Goal: Find specific page/section: Find specific page/section

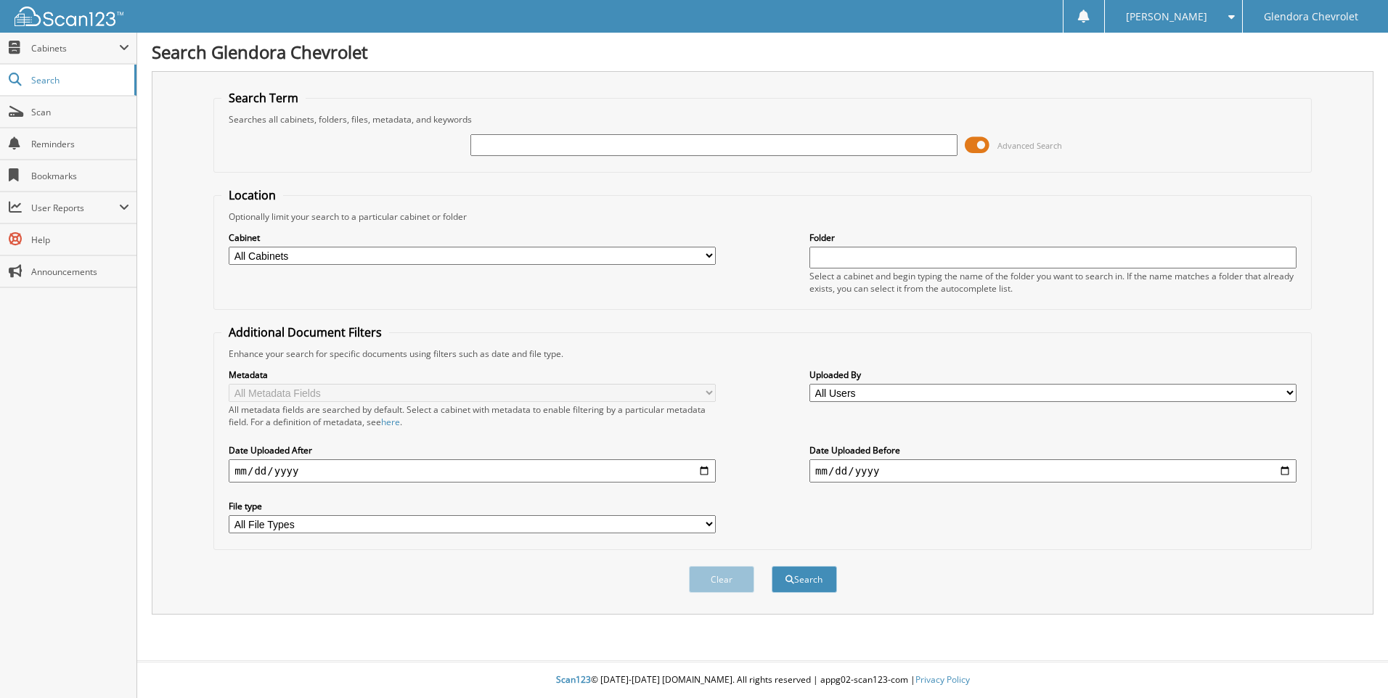
click at [981, 142] on span at bounding box center [977, 145] width 25 height 22
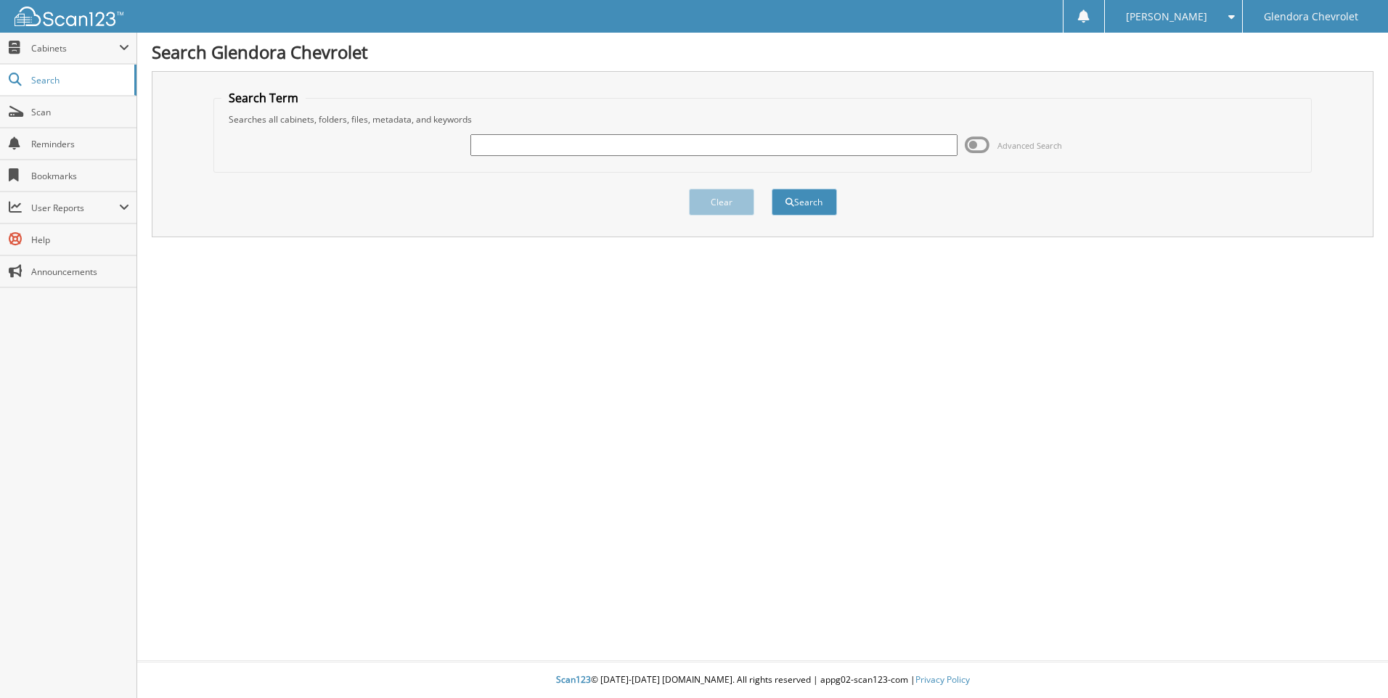
click at [833, 142] on input "text" at bounding box center [713, 145] width 487 height 22
click at [753, 147] on input "text" at bounding box center [713, 145] width 487 height 22
type input "41748"
click at [772, 189] on button "Search" at bounding box center [804, 202] width 65 height 27
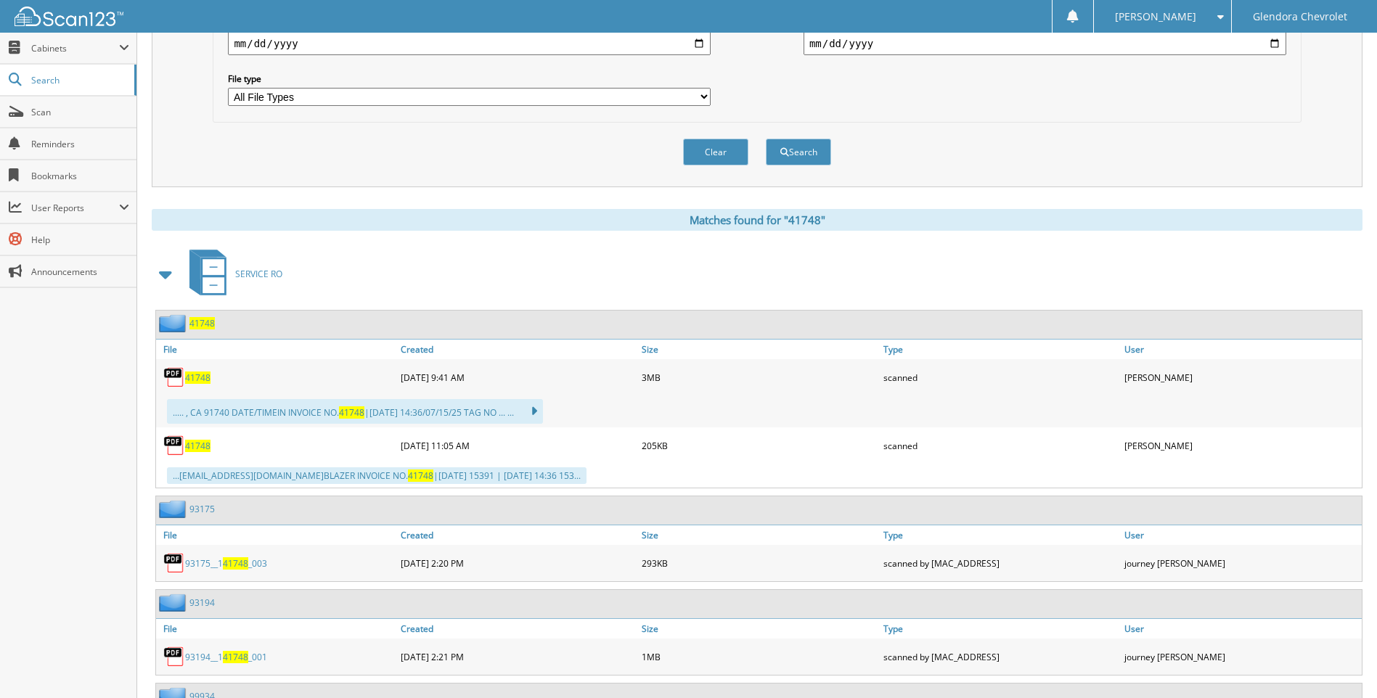
scroll to position [436, 0]
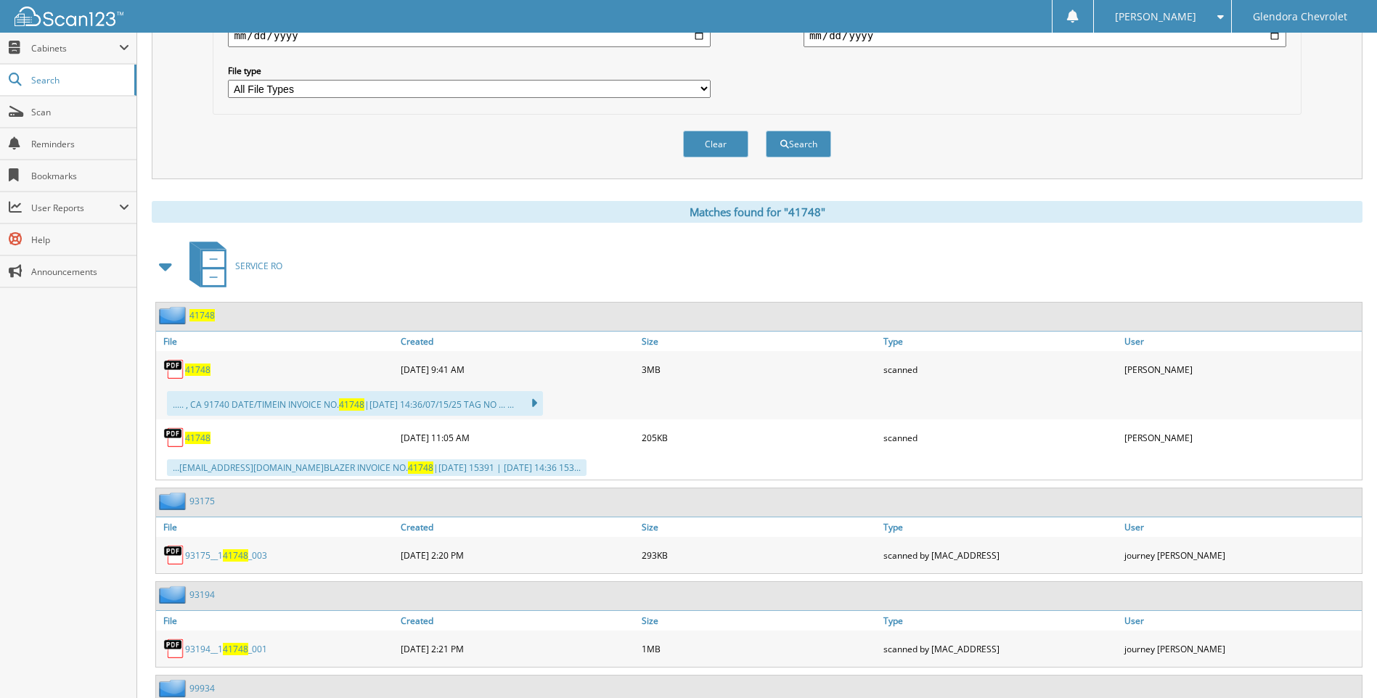
click at [200, 371] on span "41748" at bounding box center [197, 370] width 25 height 12
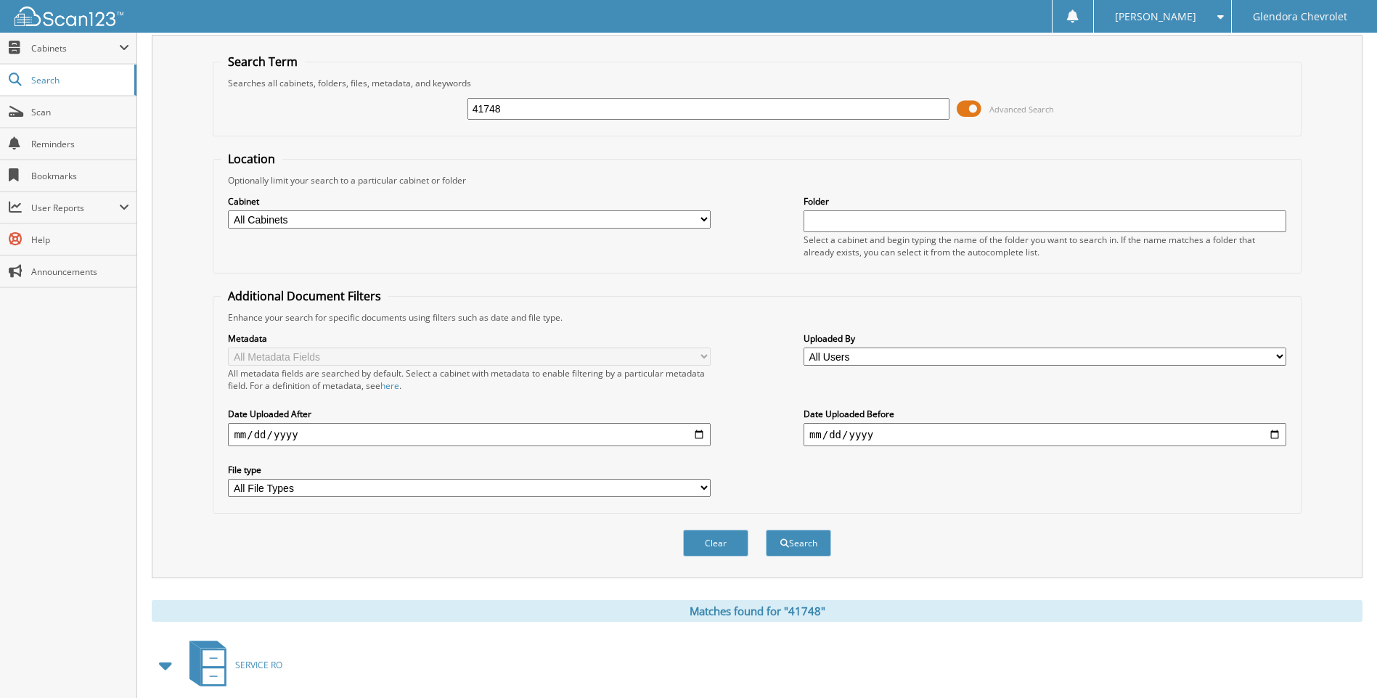
scroll to position [0, 0]
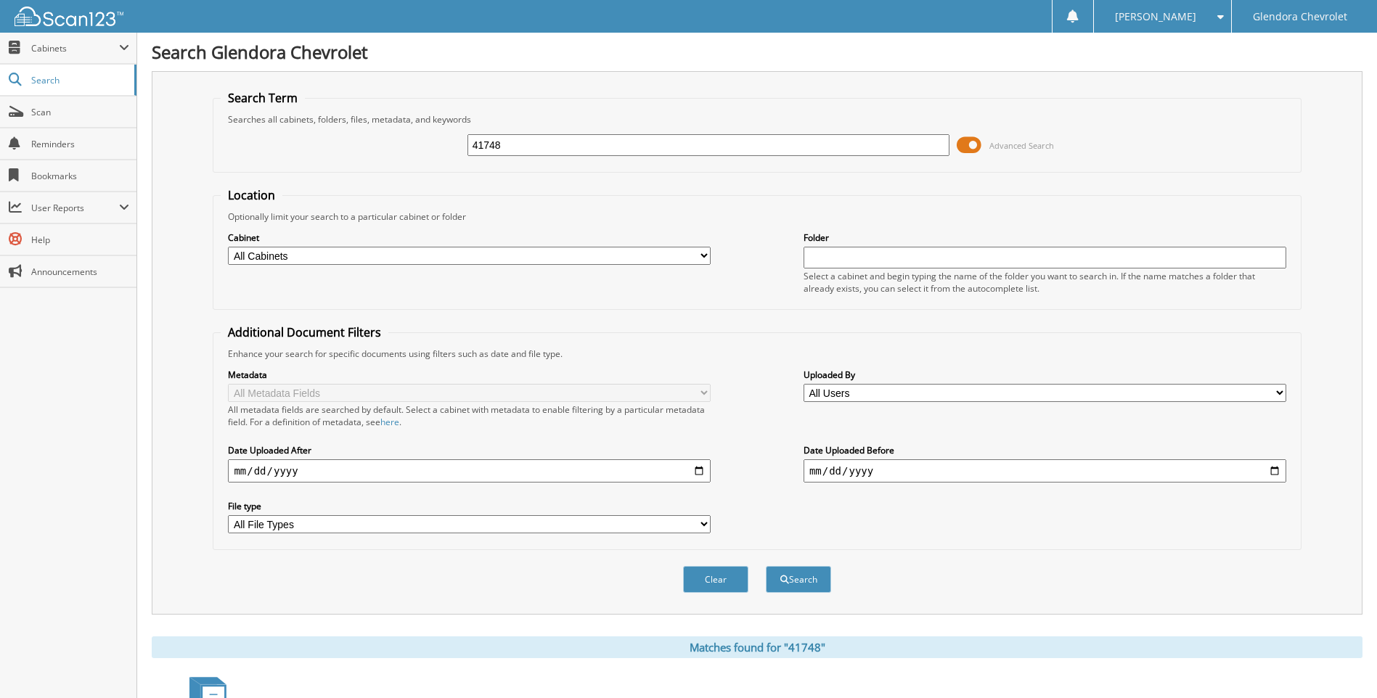
click at [572, 152] on input "41748" at bounding box center [708, 145] width 483 height 22
type input "4"
type input "42826"
click at [766, 566] on button "Search" at bounding box center [798, 579] width 65 height 27
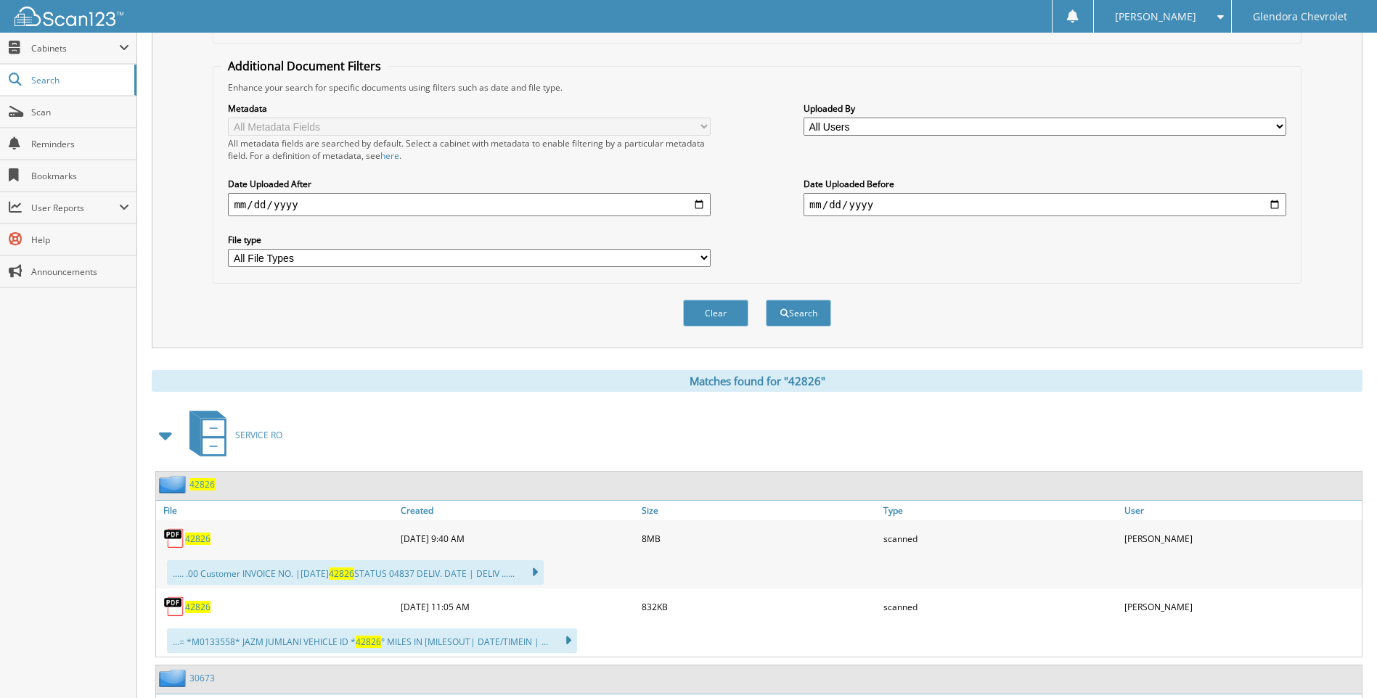
scroll to position [290, 0]
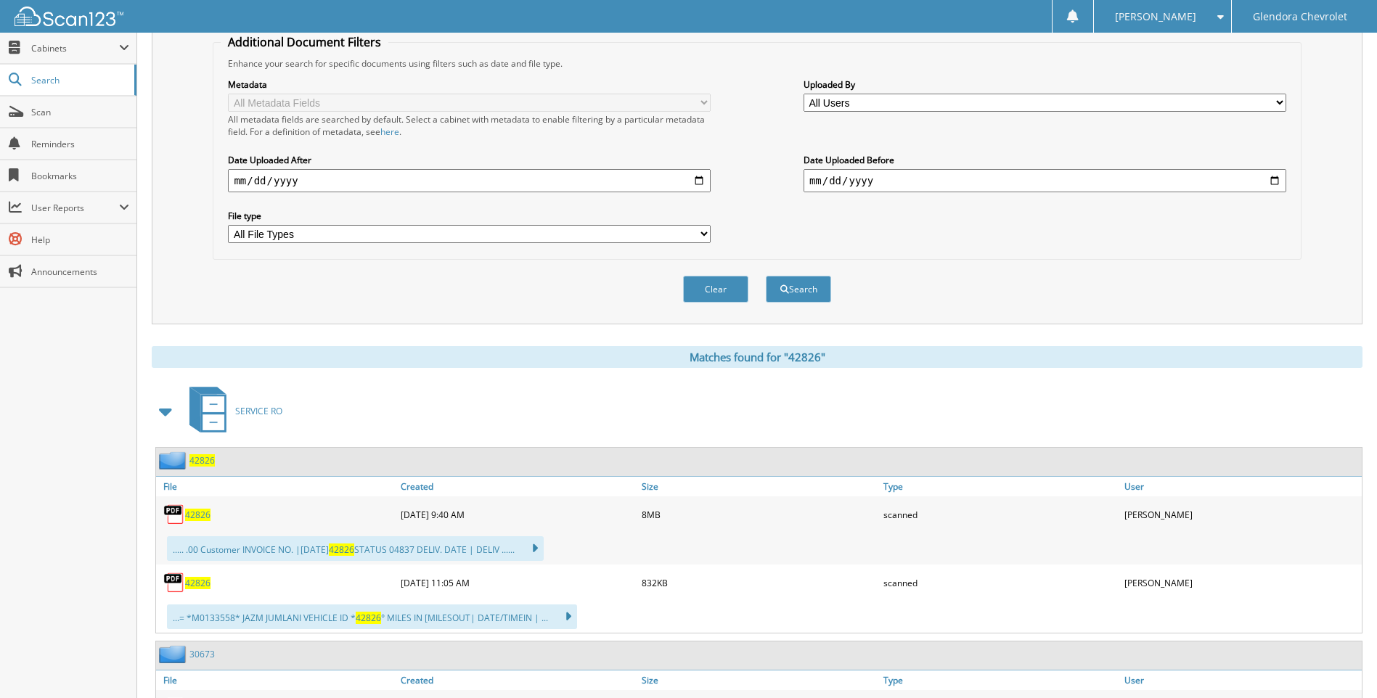
click at [199, 513] on span "42826" at bounding box center [197, 515] width 25 height 12
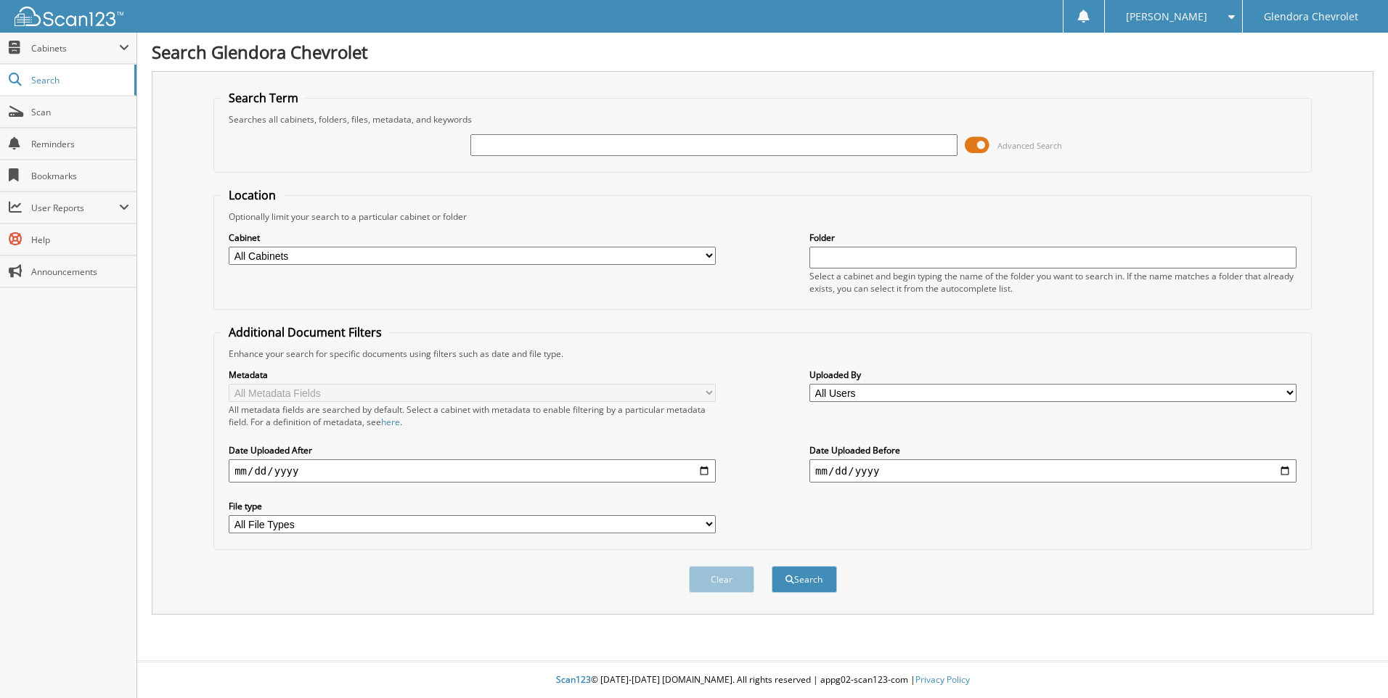
click at [556, 147] on input "text" at bounding box center [713, 145] width 487 height 22
click at [637, 146] on input "text" at bounding box center [713, 145] width 487 height 22
type input "43221"
click at [772, 566] on button "Search" at bounding box center [804, 579] width 65 height 27
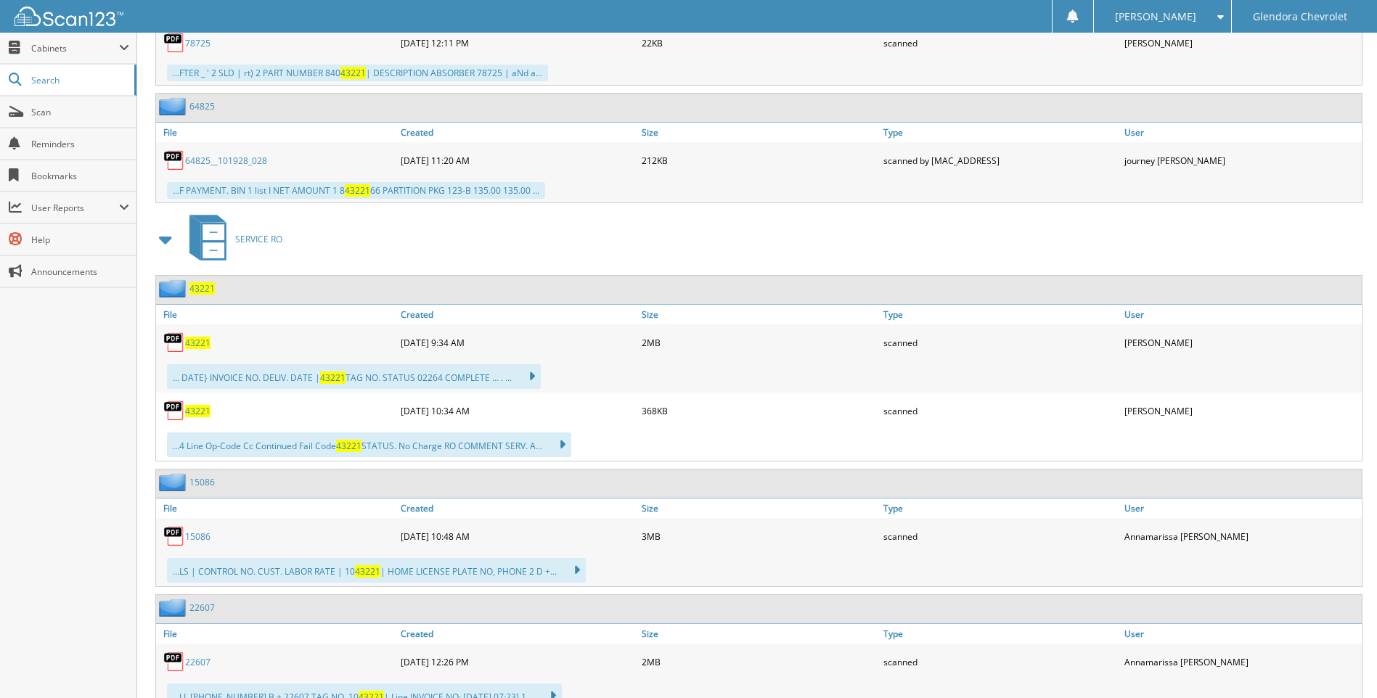
scroll to position [1016, 0]
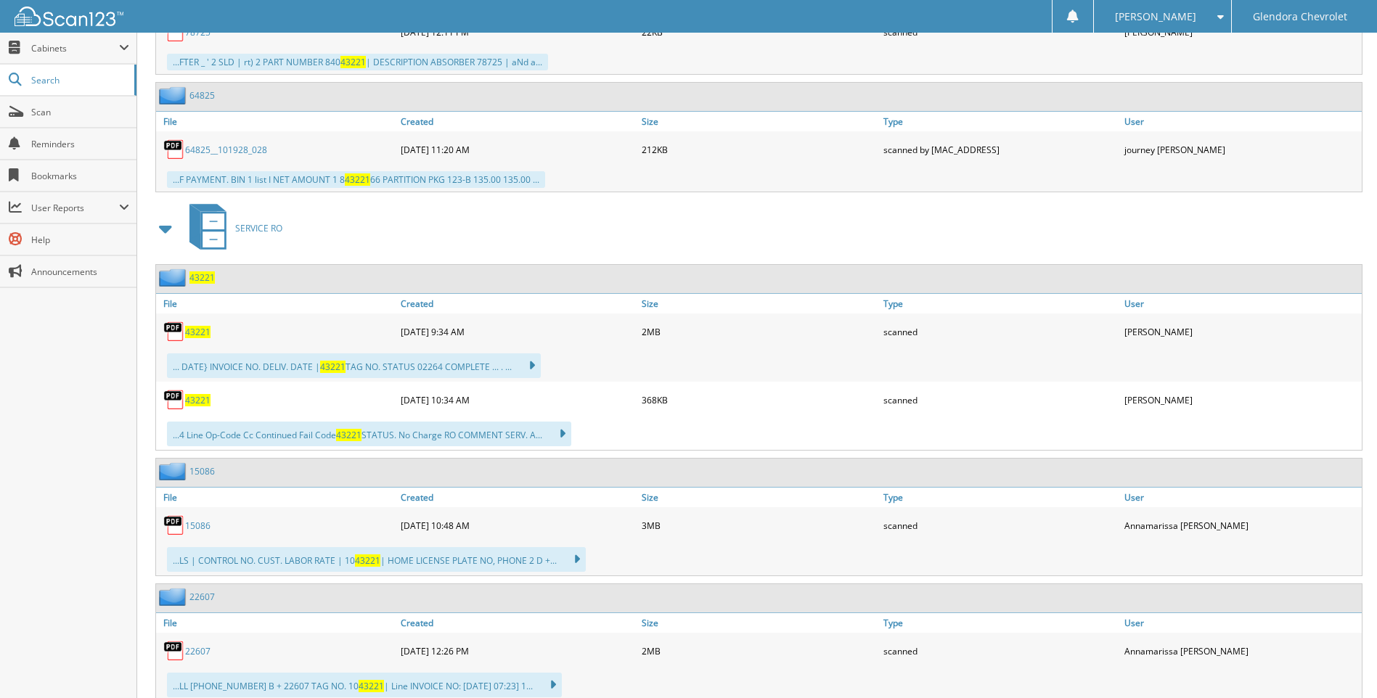
click at [206, 328] on span "43221" at bounding box center [197, 332] width 25 height 12
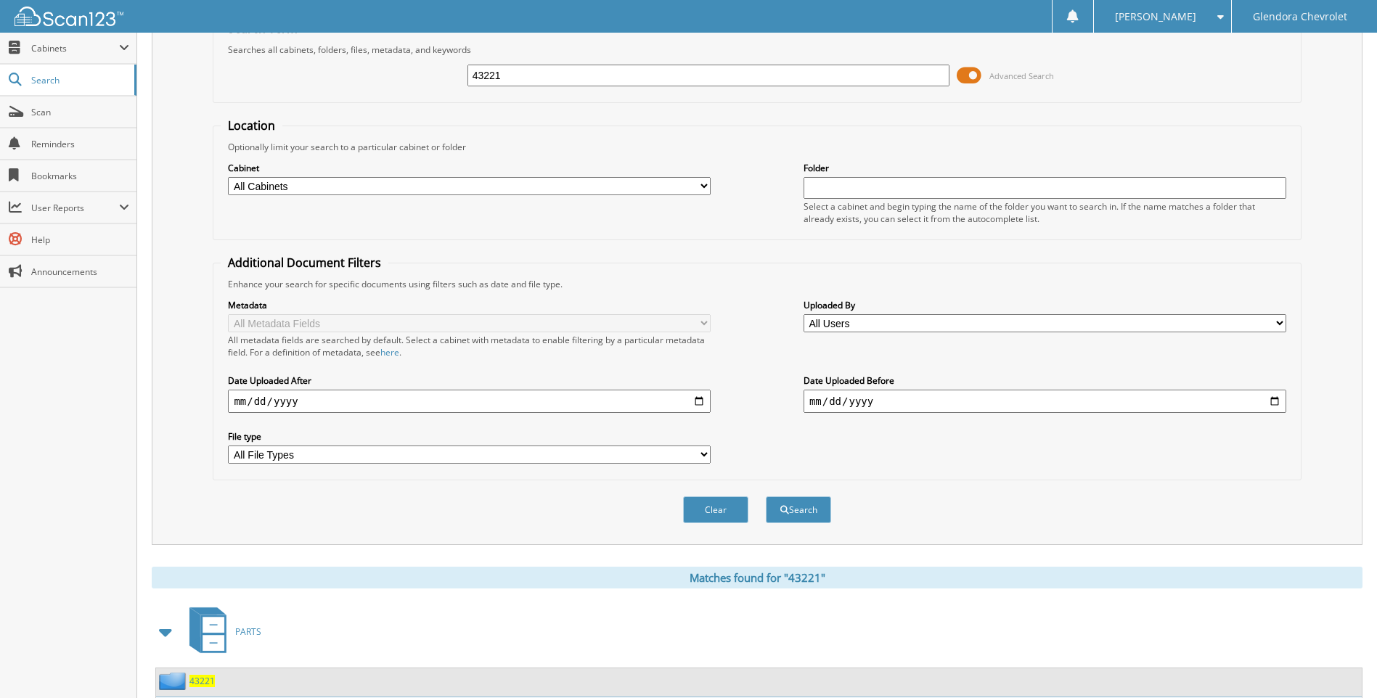
scroll to position [0, 0]
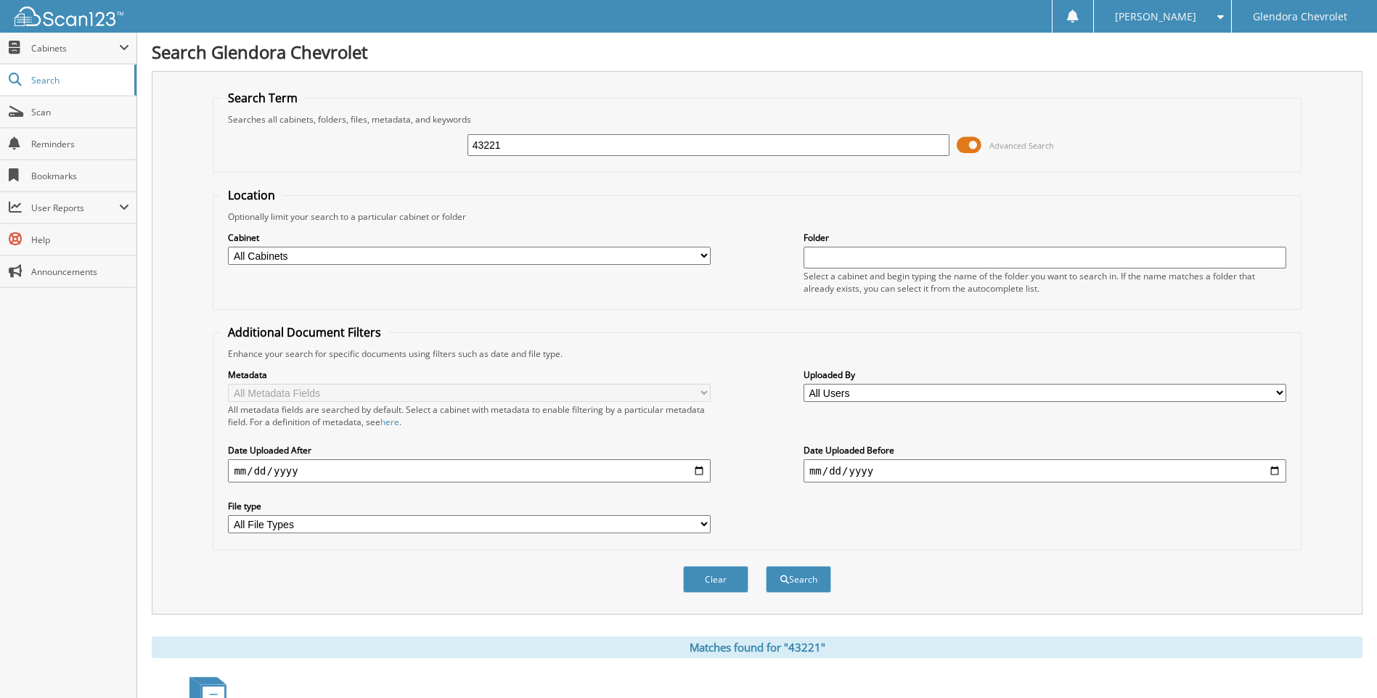
click at [571, 141] on input "43221" at bounding box center [708, 145] width 483 height 22
type input "4"
type input "43343"
click at [766, 566] on button "Search" at bounding box center [798, 579] width 65 height 27
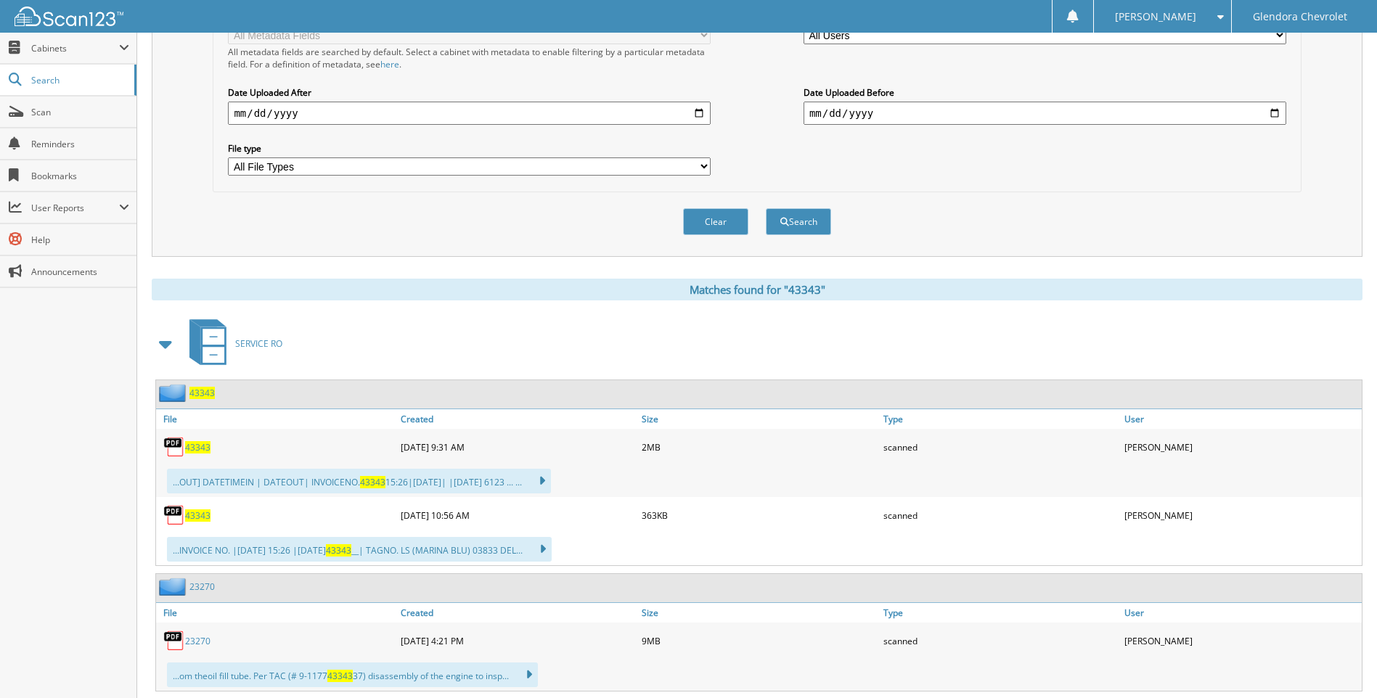
scroll to position [363, 0]
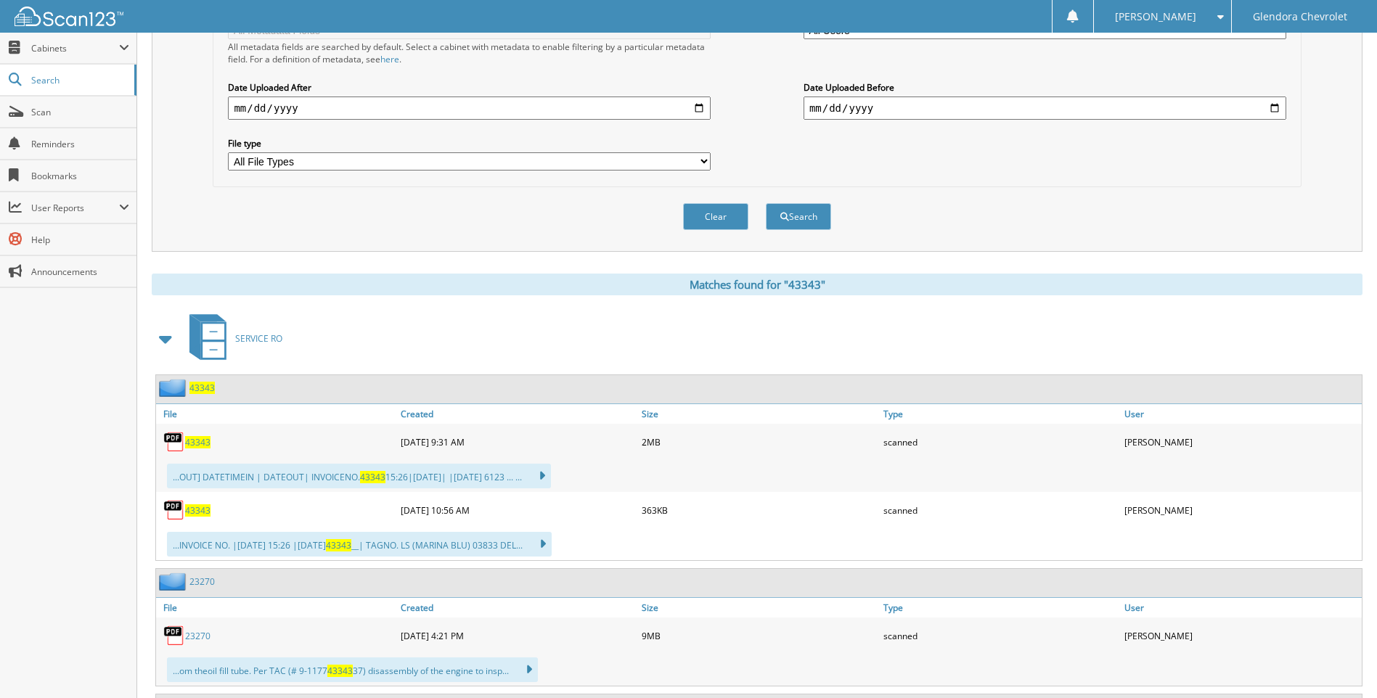
click at [198, 446] on span "43343" at bounding box center [197, 442] width 25 height 12
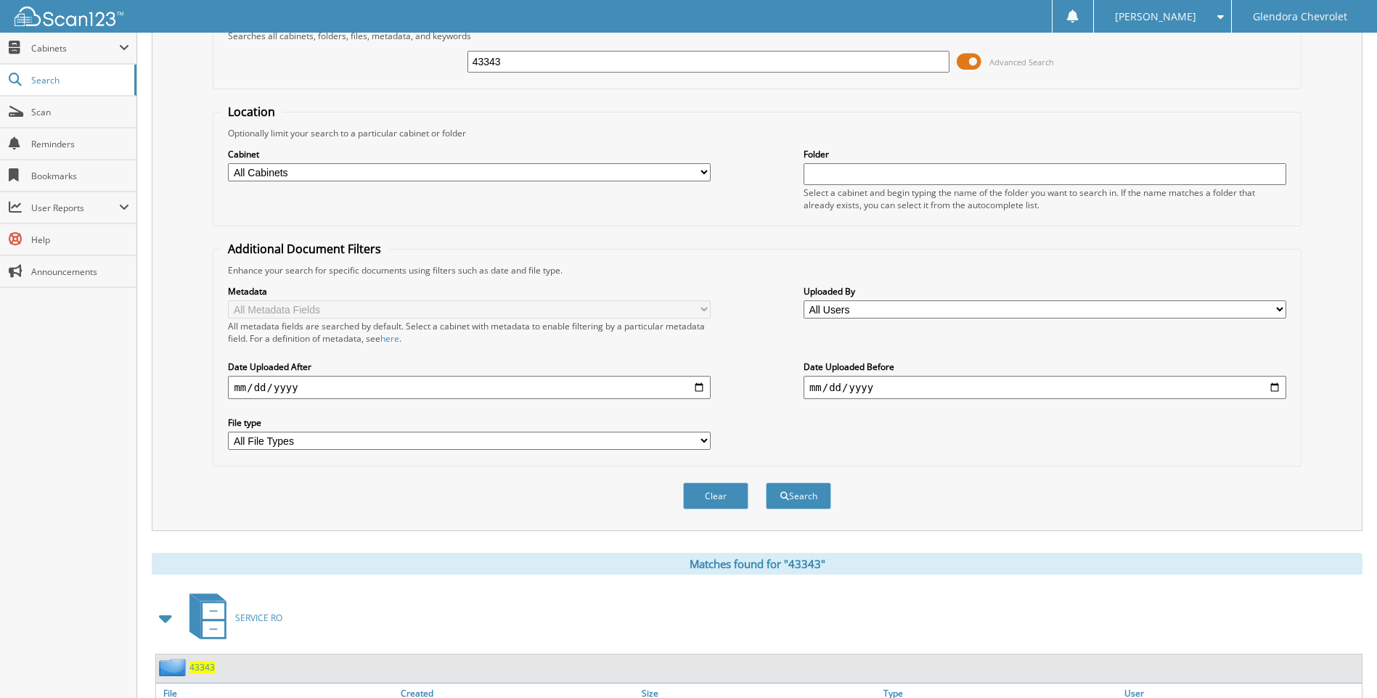
scroll to position [0, 0]
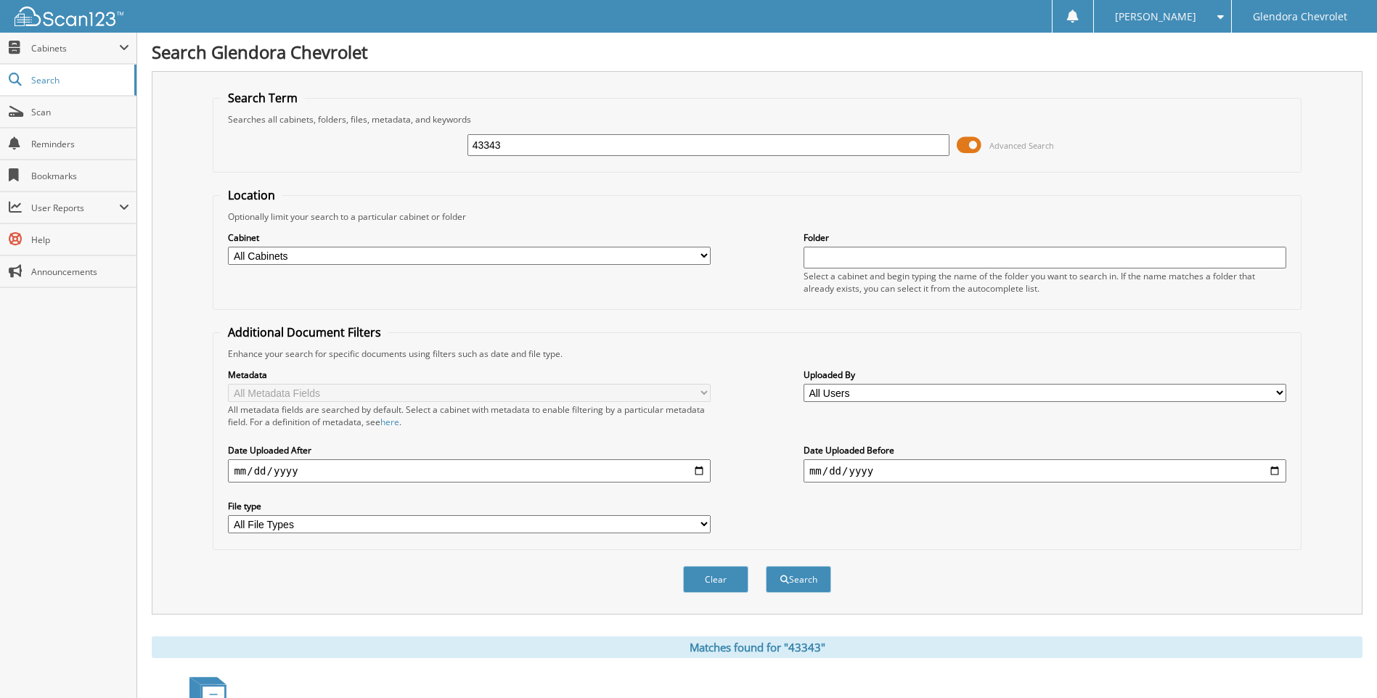
click at [582, 145] on input "43343" at bounding box center [708, 145] width 483 height 22
type input "4"
type input "43357"
click at [766, 566] on button "Search" at bounding box center [798, 579] width 65 height 27
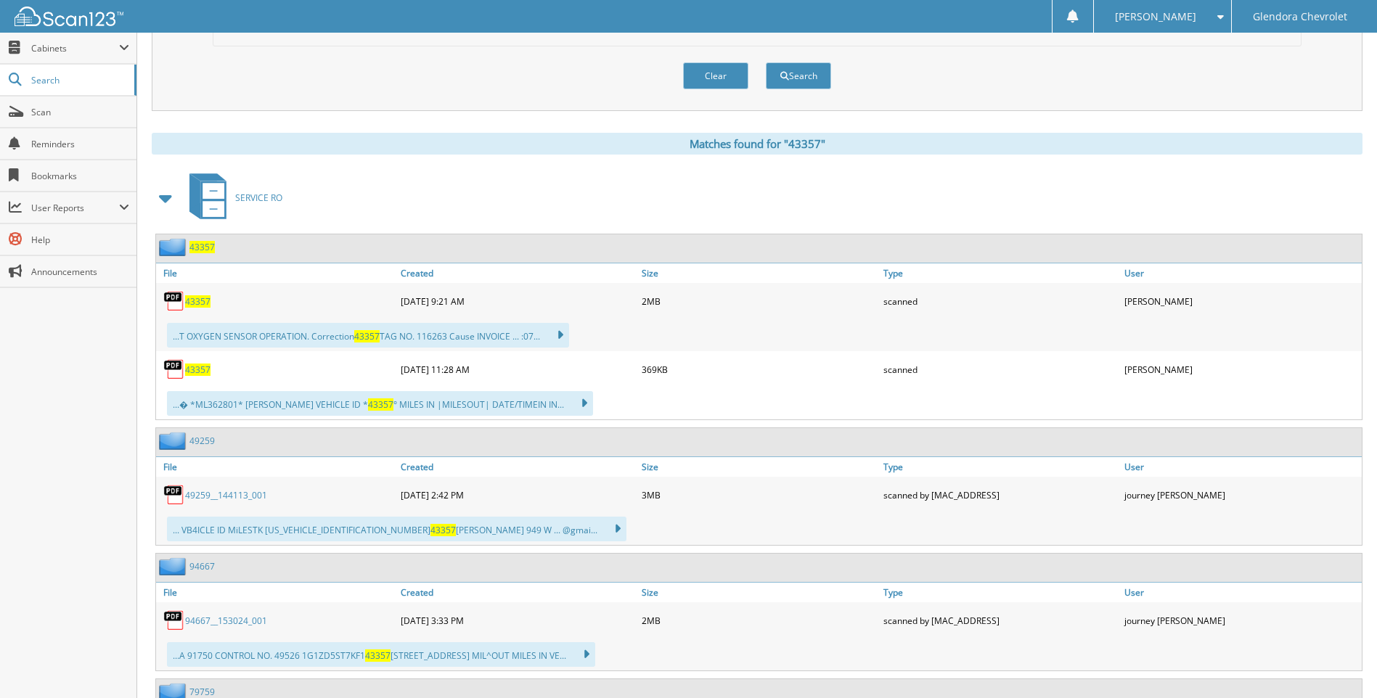
scroll to position [508, 0]
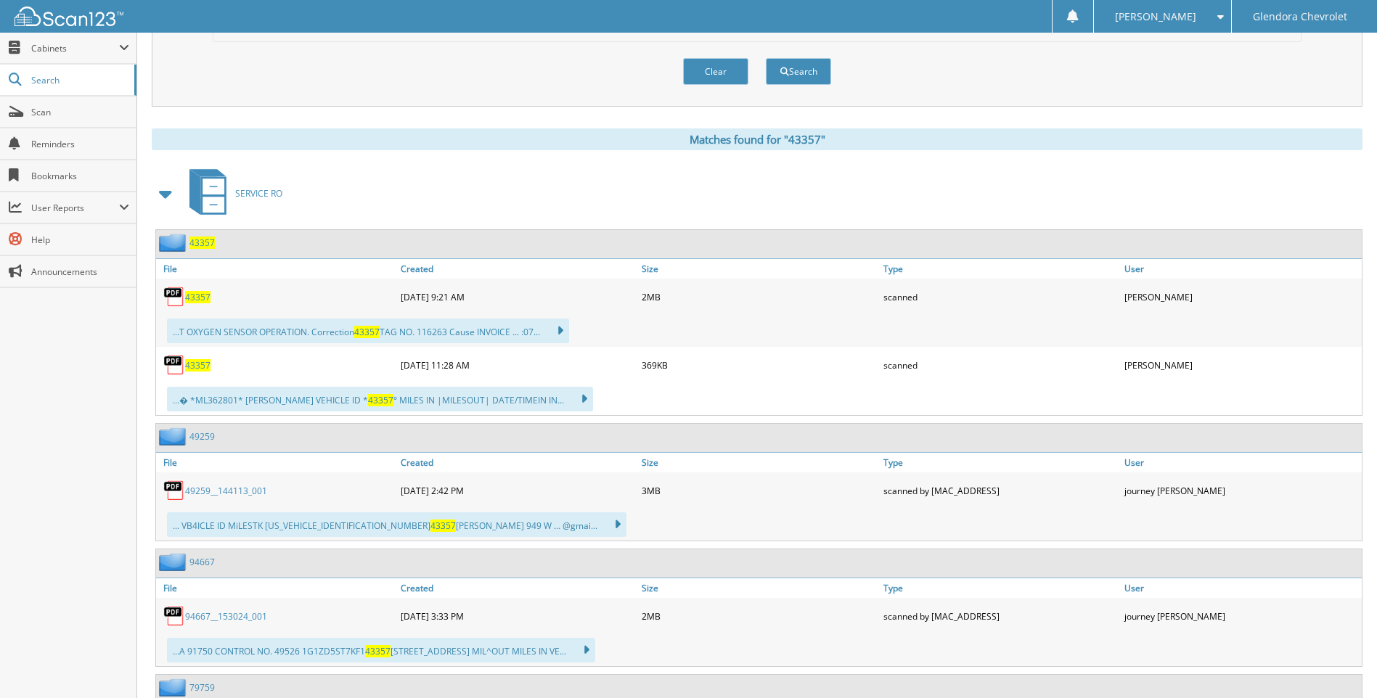
click at [195, 296] on span "43357" at bounding box center [197, 297] width 25 height 12
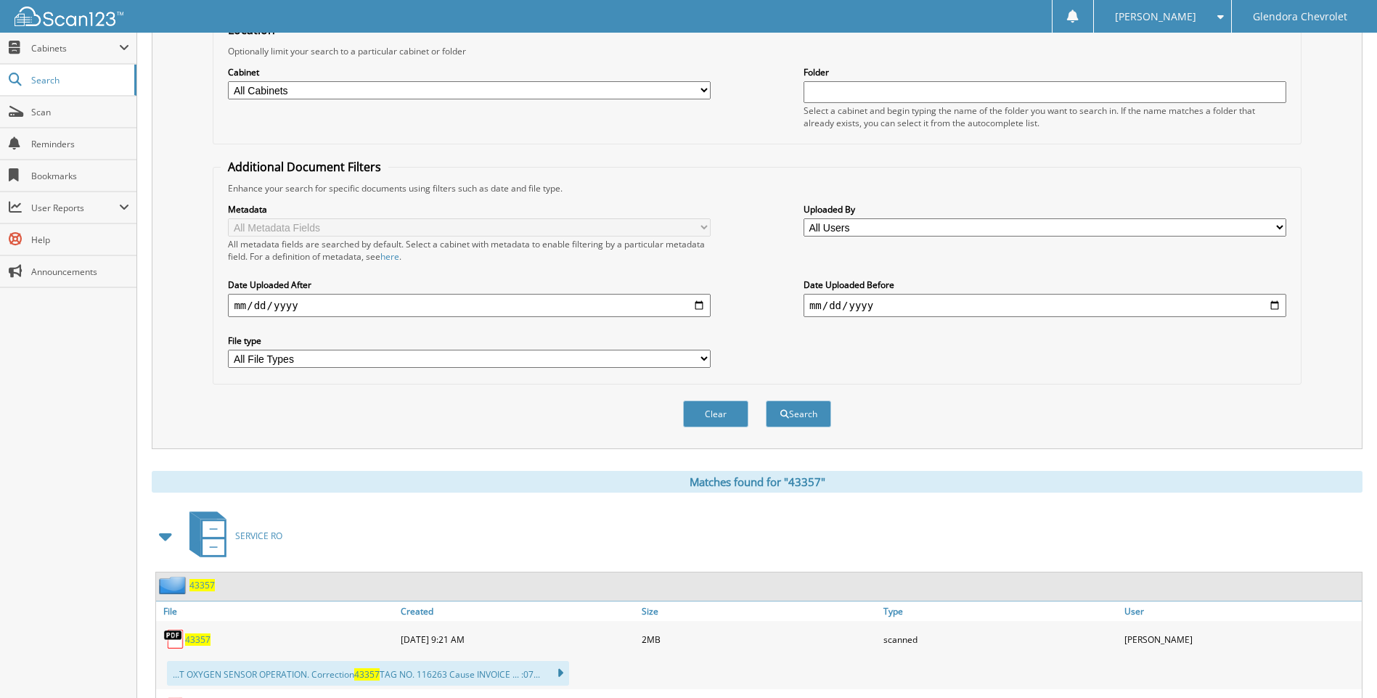
scroll to position [0, 0]
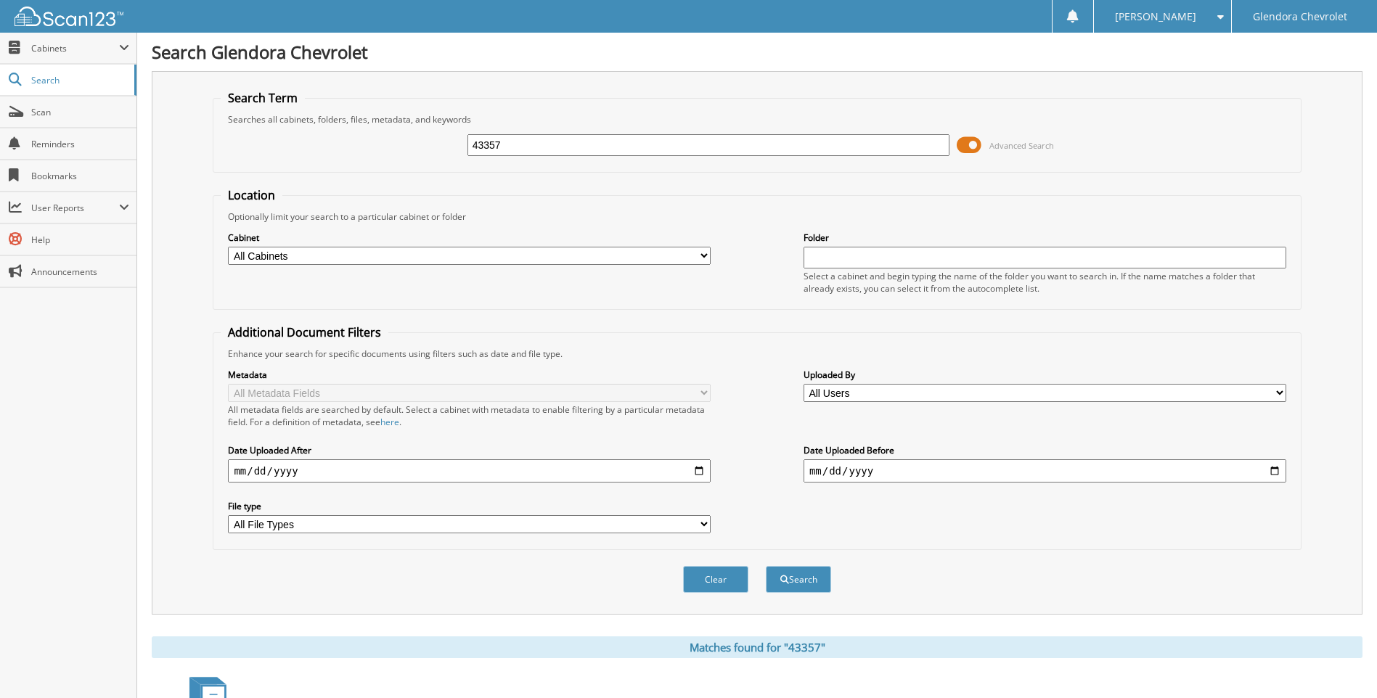
click at [587, 140] on input "43357" at bounding box center [708, 145] width 483 height 22
type input "4"
type input "43177"
click at [766, 566] on button "Search" at bounding box center [798, 579] width 65 height 27
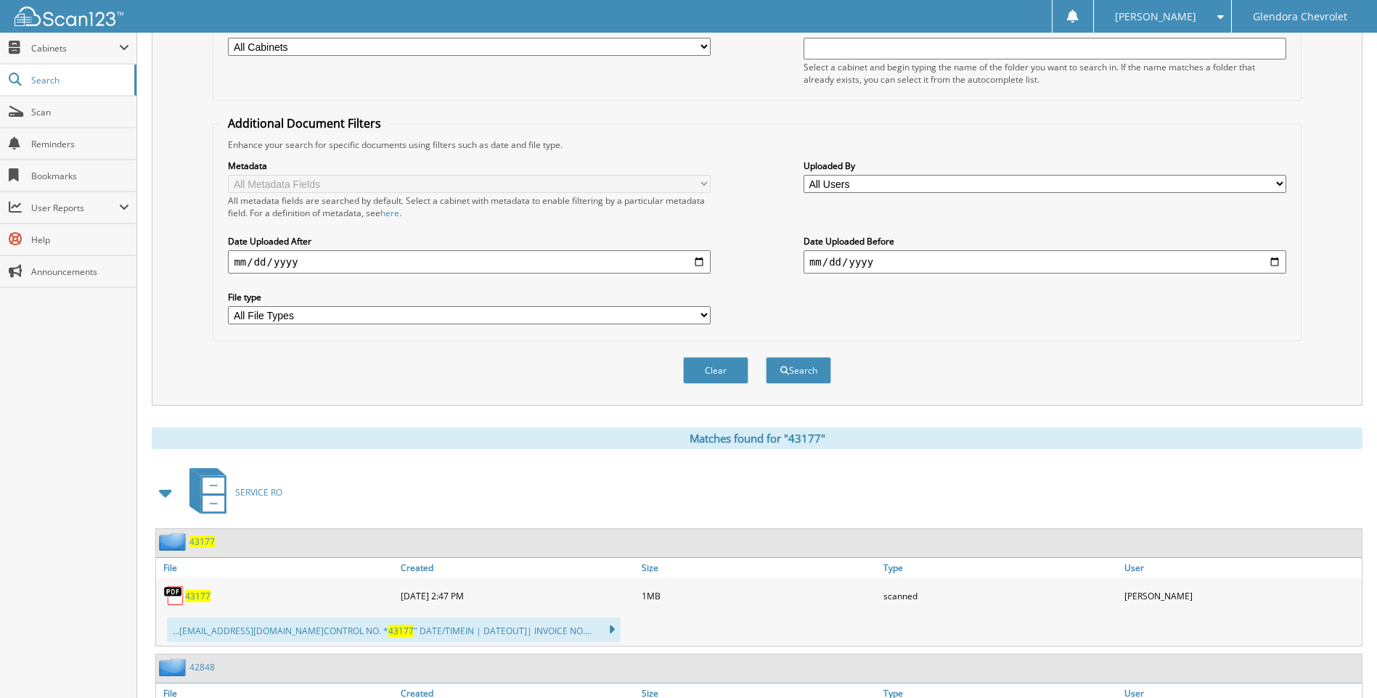
scroll to position [363, 0]
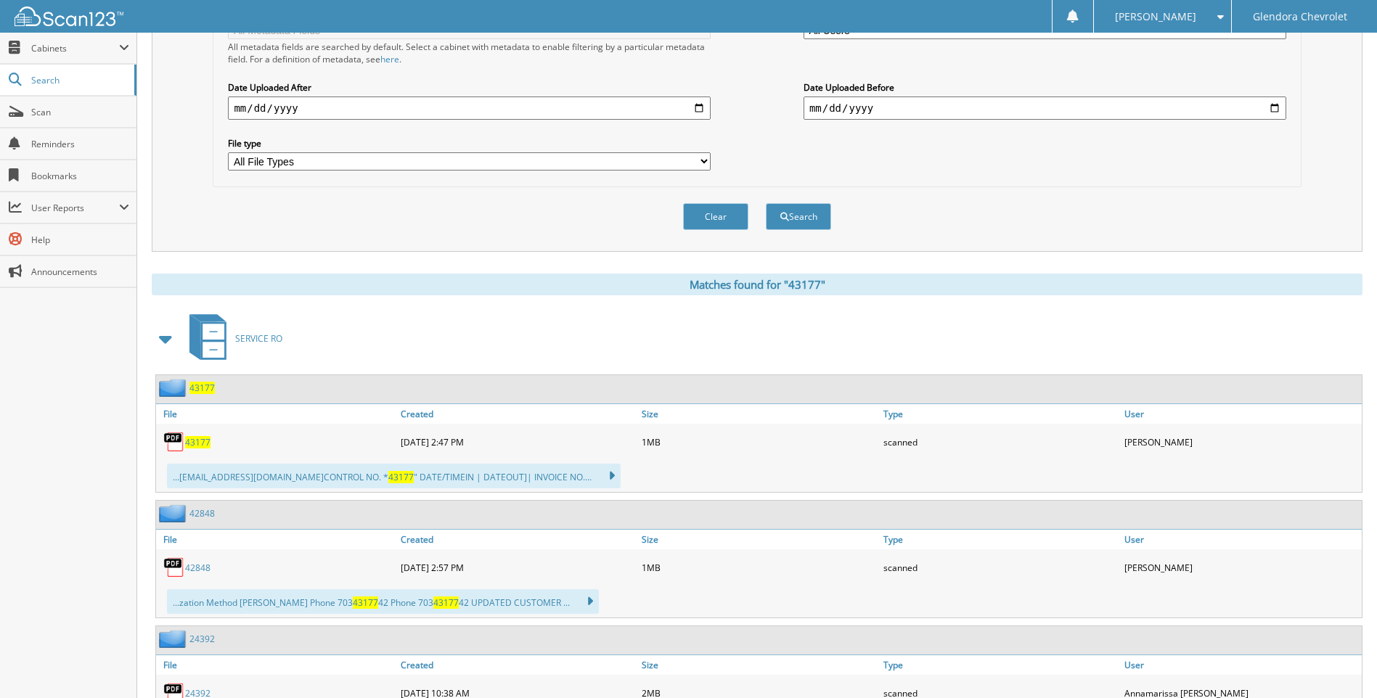
click at [203, 439] on span "43177" at bounding box center [197, 442] width 25 height 12
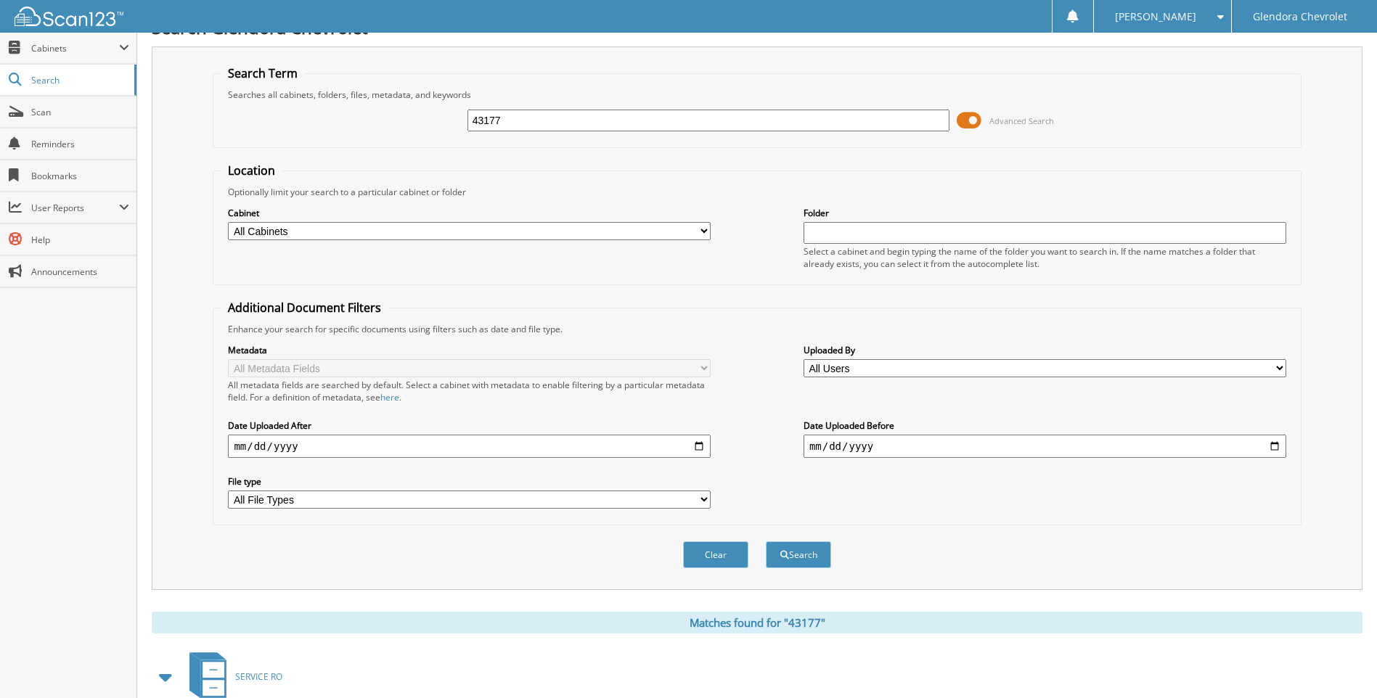
scroll to position [0, 0]
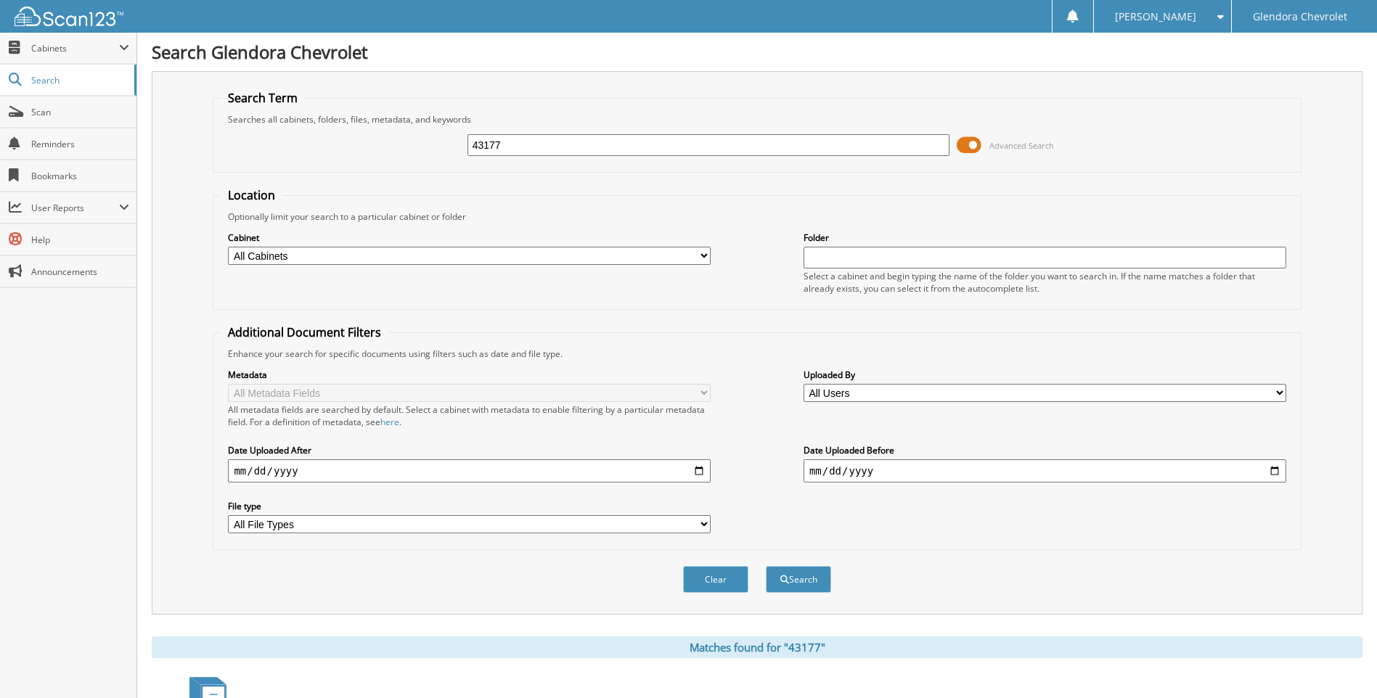
click at [576, 144] on input "43177" at bounding box center [708, 145] width 483 height 22
type input "4"
type input "43285"
click at [766, 566] on button "Search" at bounding box center [798, 579] width 65 height 27
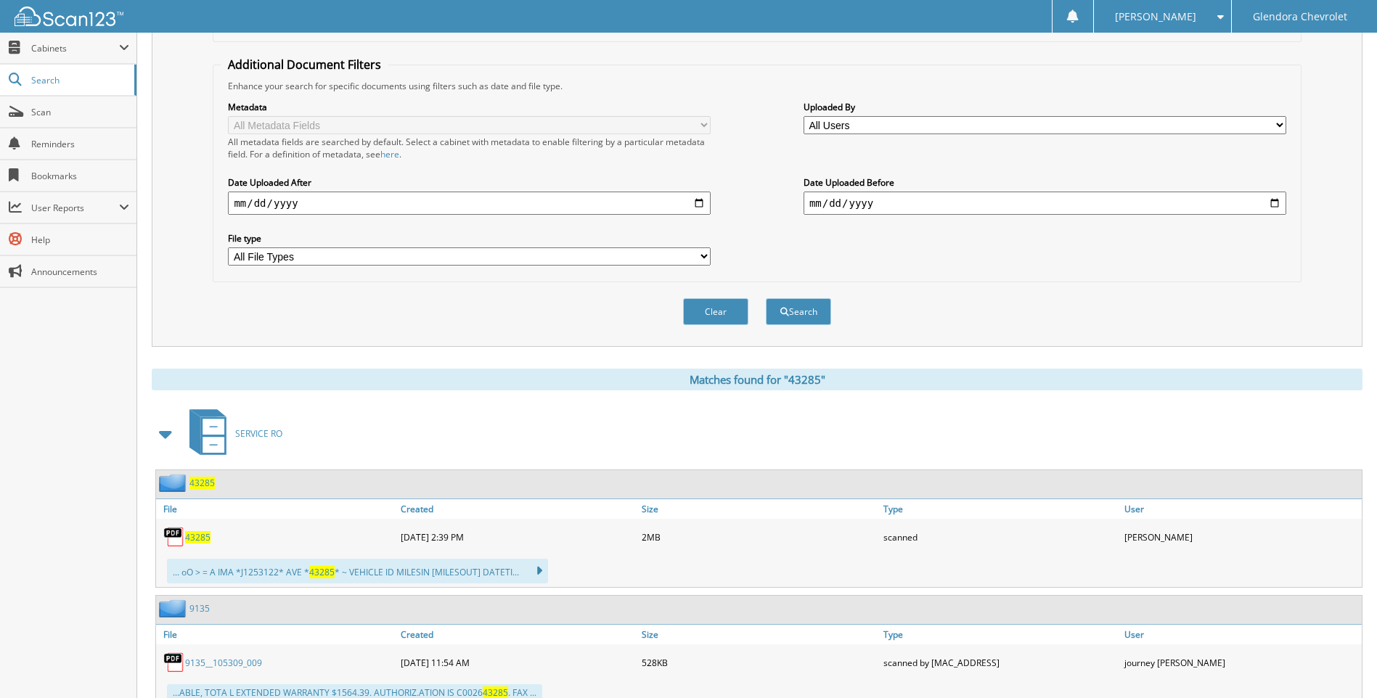
scroll to position [290, 0]
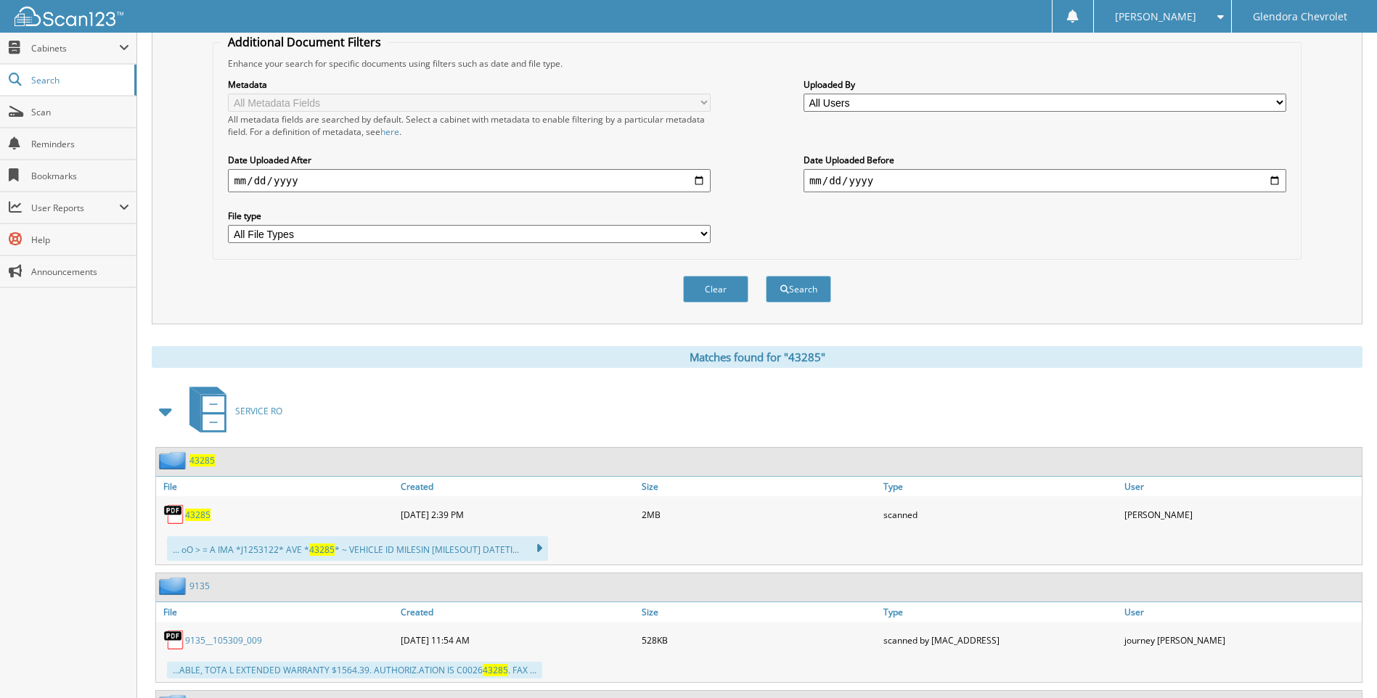
click at [197, 511] on span "43285" at bounding box center [197, 515] width 25 height 12
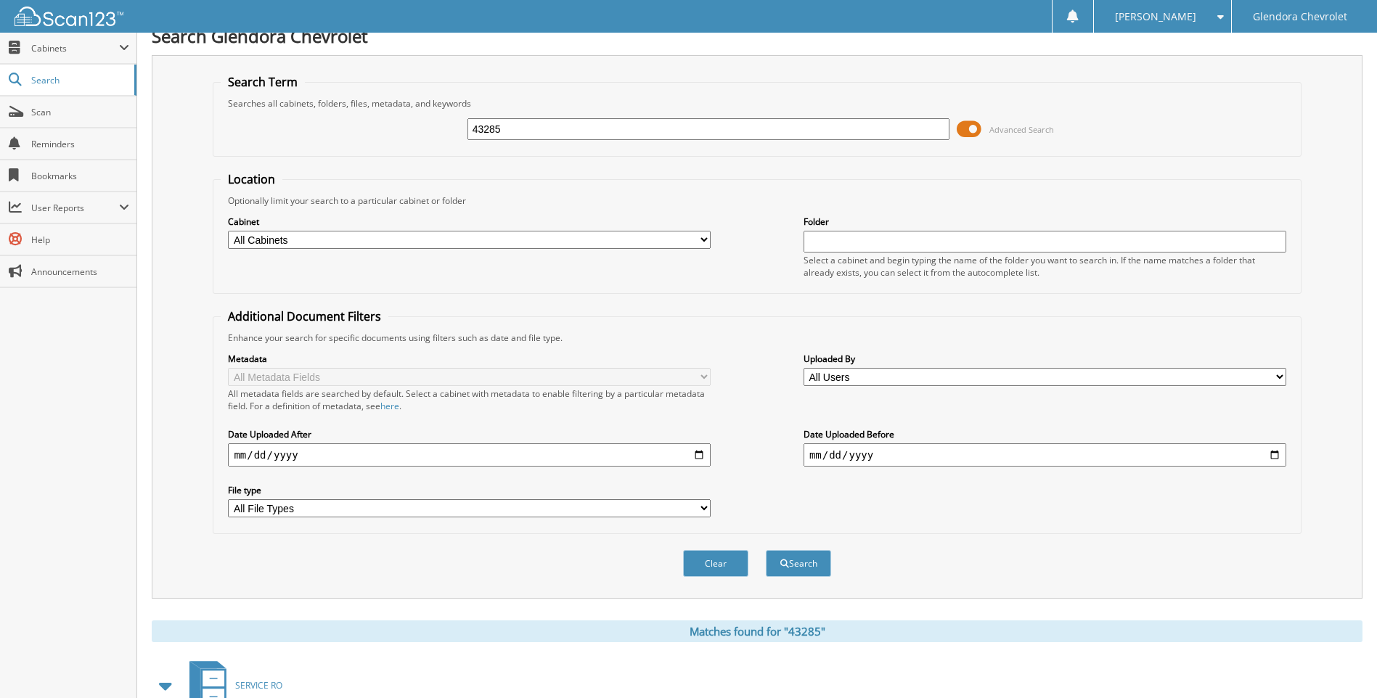
scroll to position [0, 0]
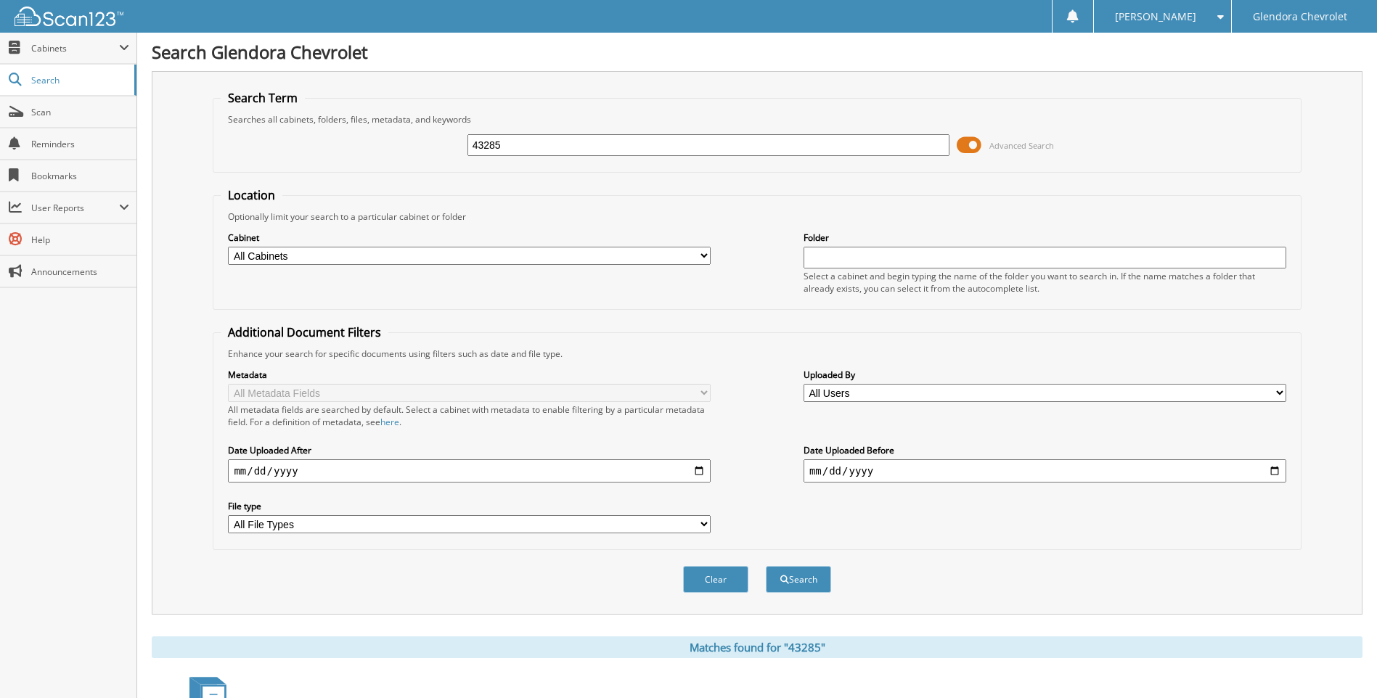
click at [586, 139] on input "43285" at bounding box center [708, 145] width 483 height 22
type input "4"
type input "43388"
click at [766, 566] on button "Search" at bounding box center [798, 579] width 65 height 27
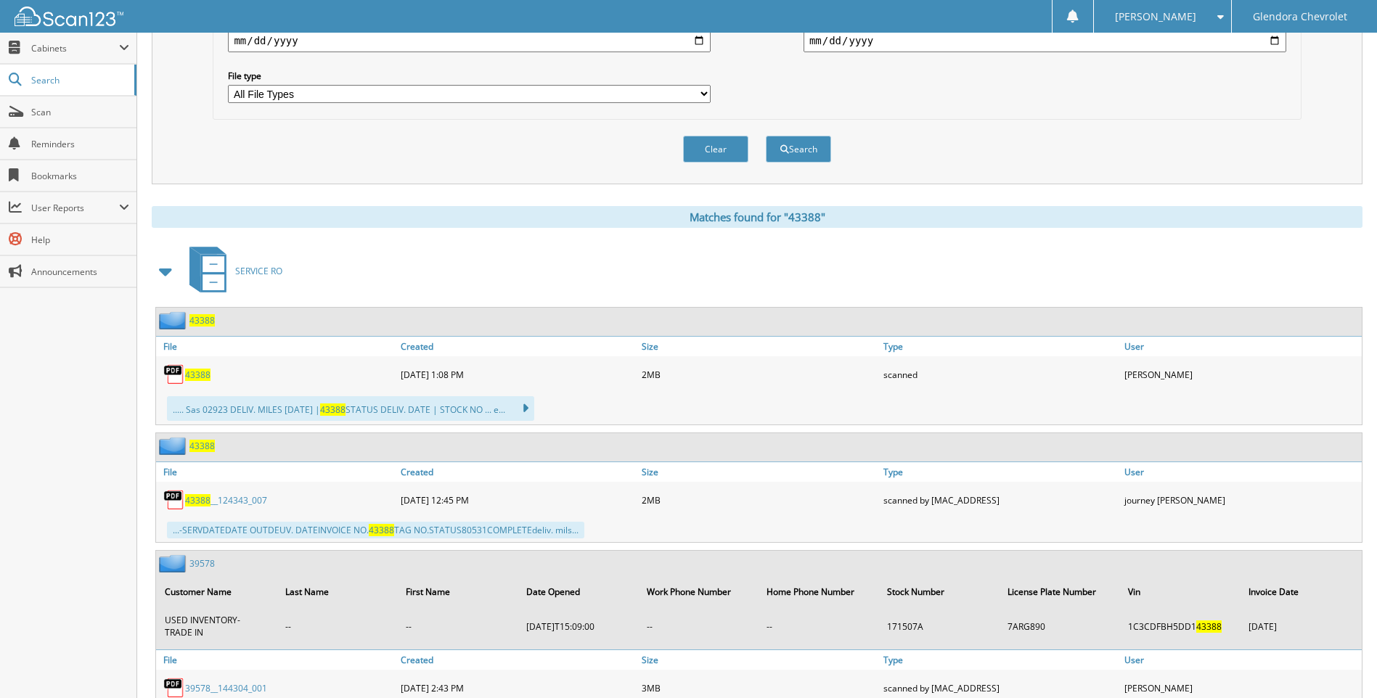
scroll to position [436, 0]
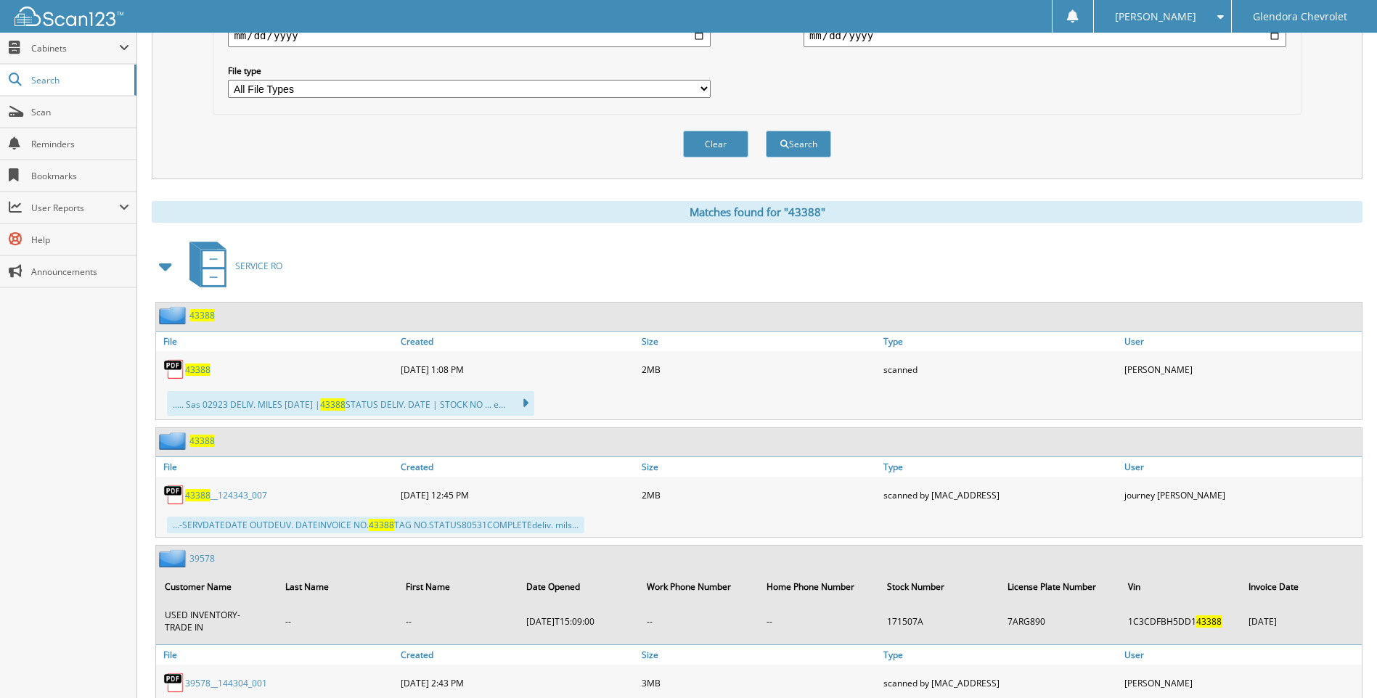
click at [184, 371] on img at bounding box center [174, 370] width 22 height 22
click at [196, 367] on span "43388" at bounding box center [197, 370] width 25 height 12
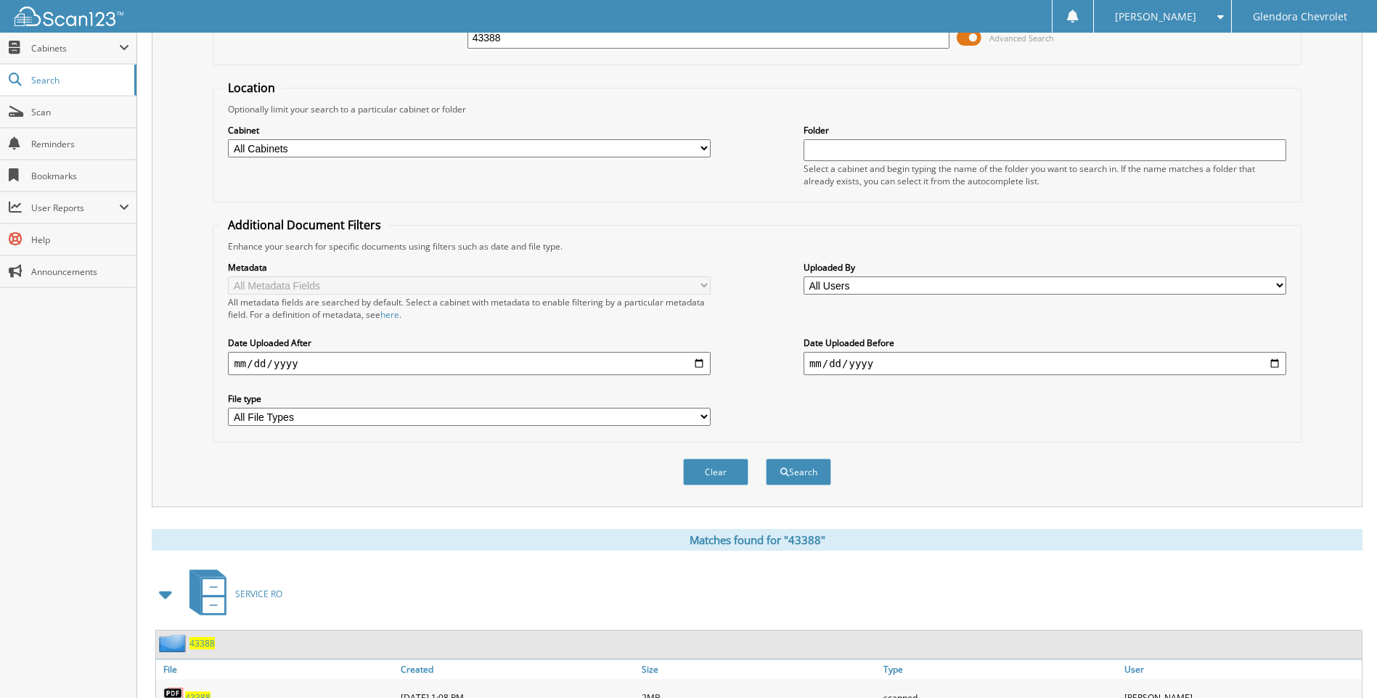
scroll to position [0, 0]
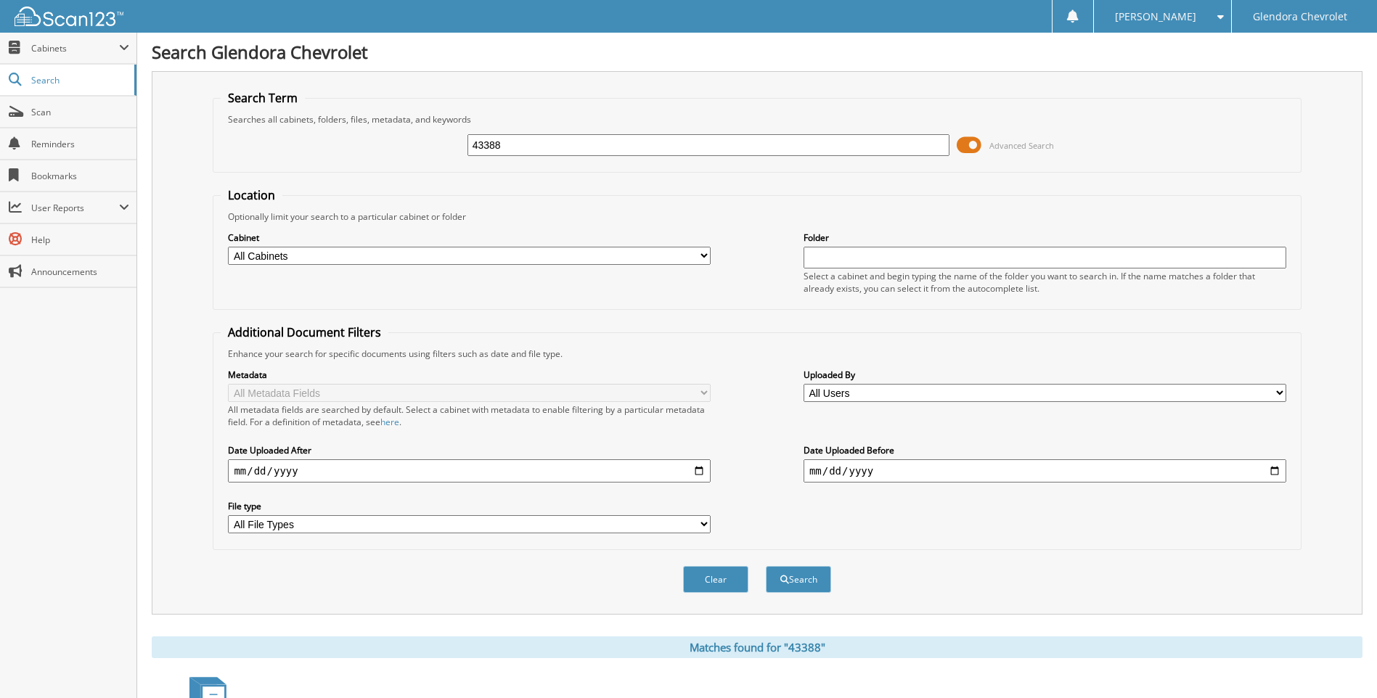
click at [576, 151] on input "43388" at bounding box center [708, 145] width 483 height 22
type input "4"
type input "43403"
click at [766, 566] on button "Search" at bounding box center [798, 579] width 65 height 27
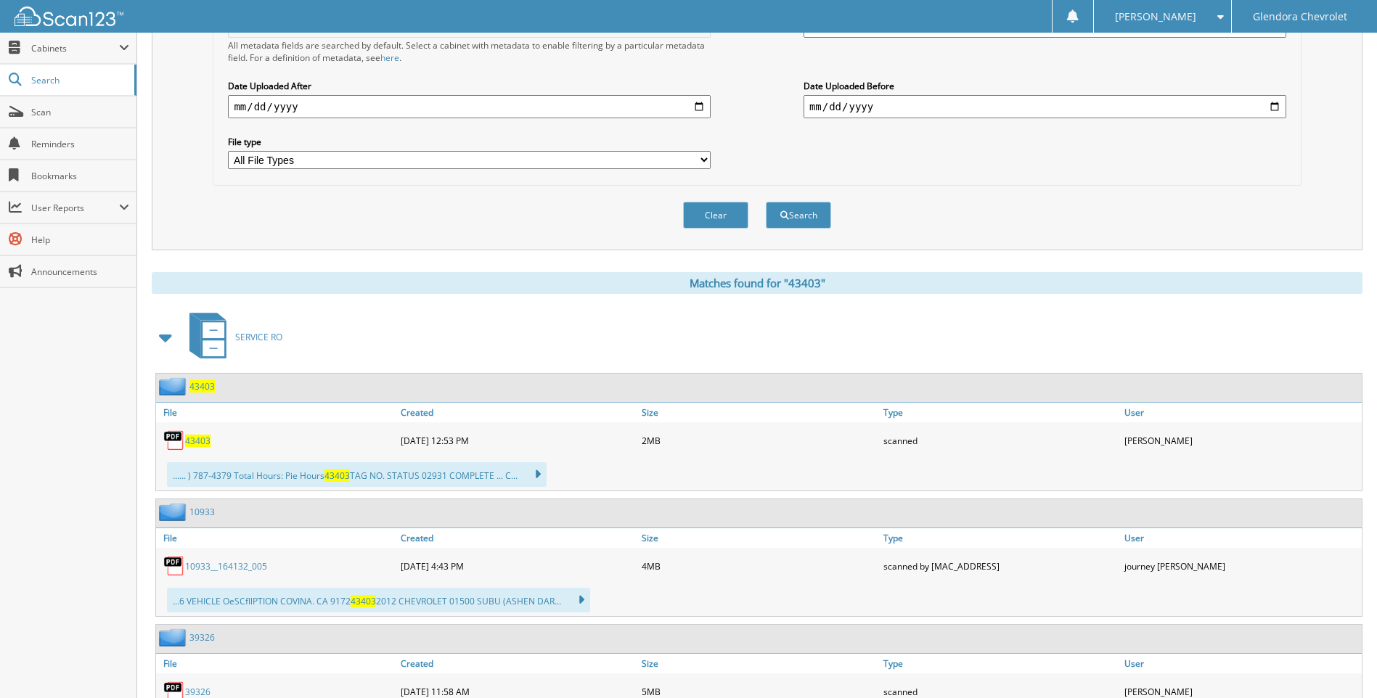
scroll to position [436, 0]
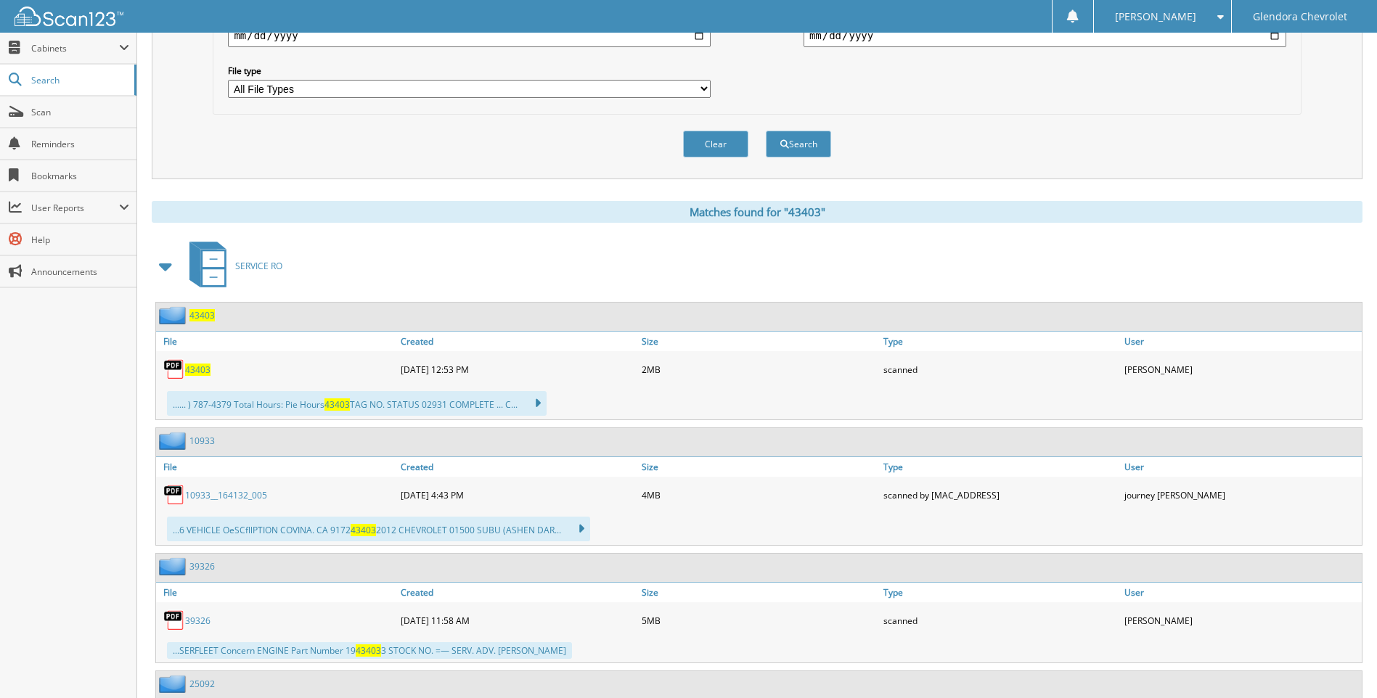
click at [197, 364] on span "43403" at bounding box center [197, 370] width 25 height 12
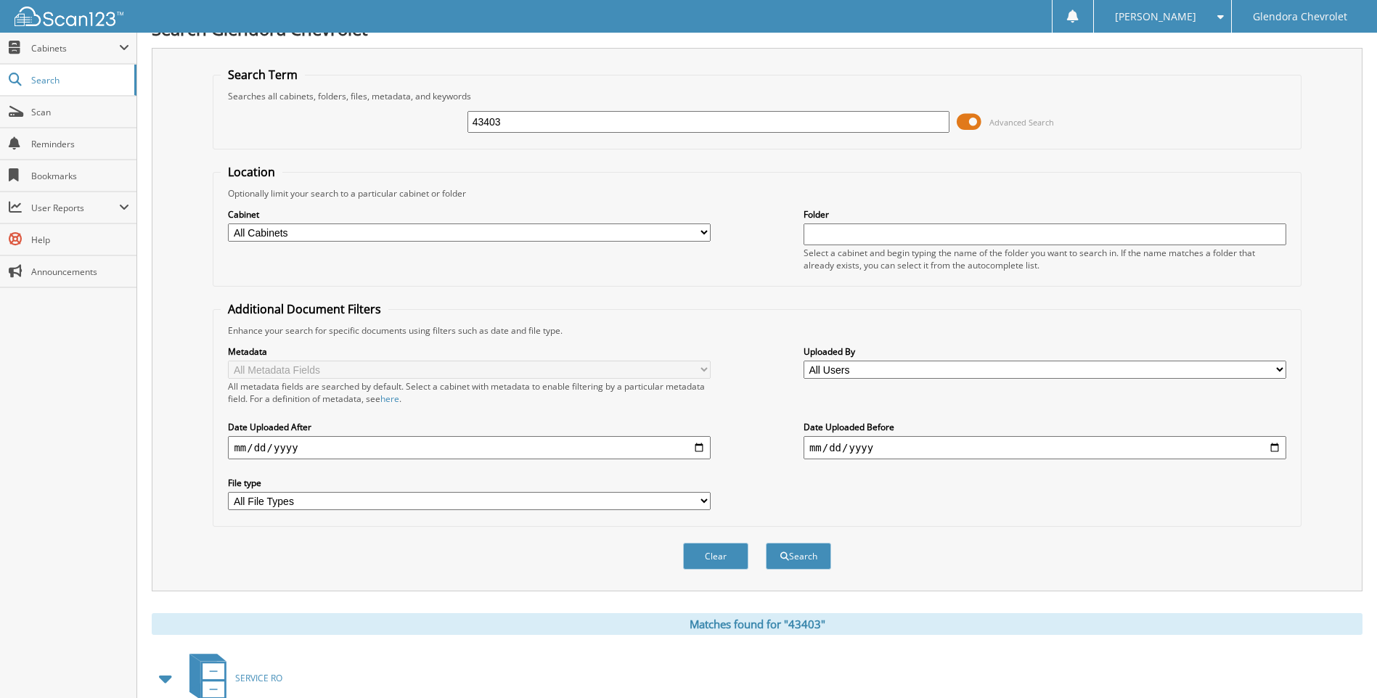
scroll to position [0, 0]
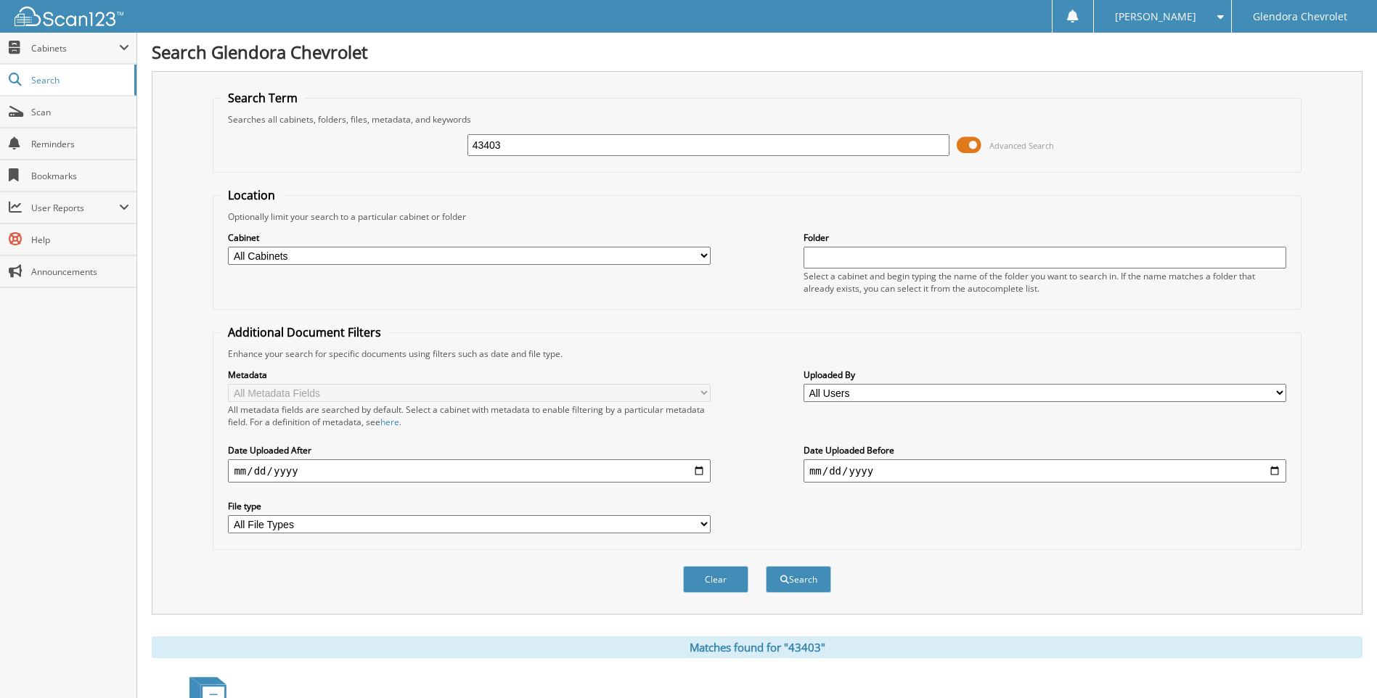
drag, startPoint x: 608, startPoint y: 136, endPoint x: 394, endPoint y: 158, distance: 215.2
click at [394, 158] on div "43403 Advanced Search" at bounding box center [757, 145] width 1072 height 39
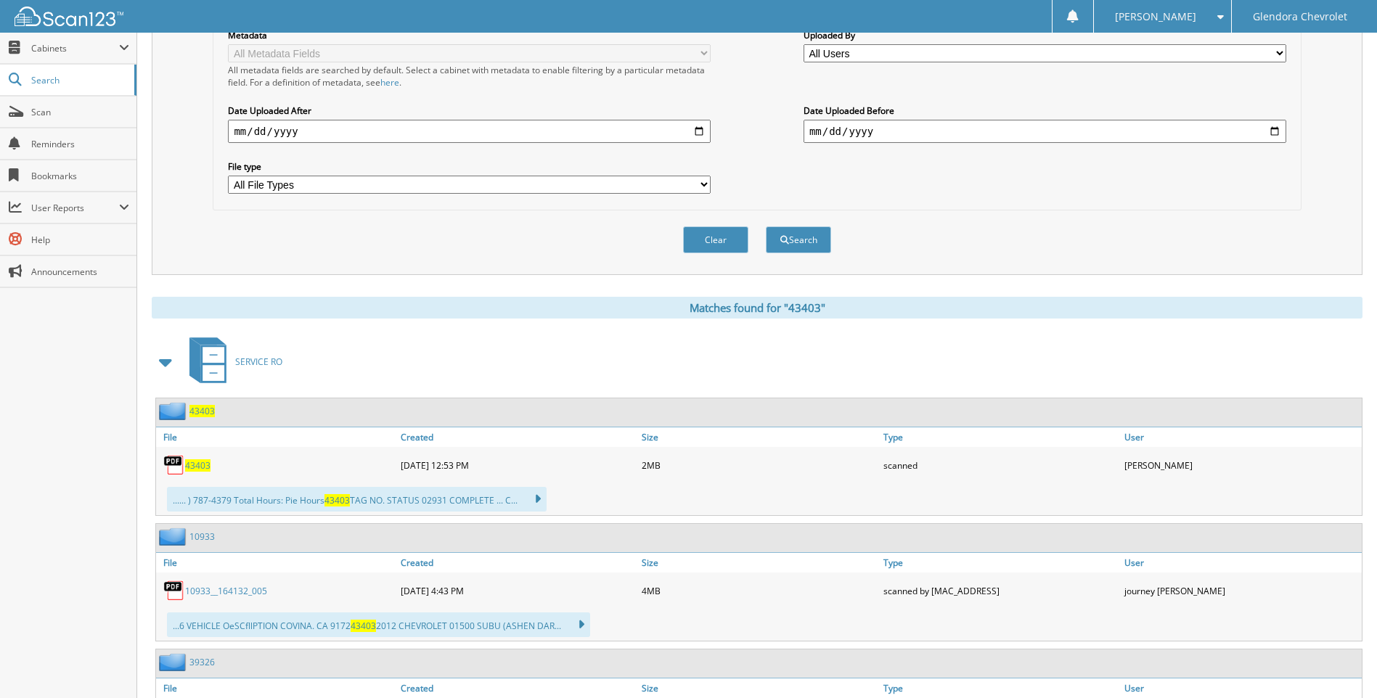
scroll to position [363, 0]
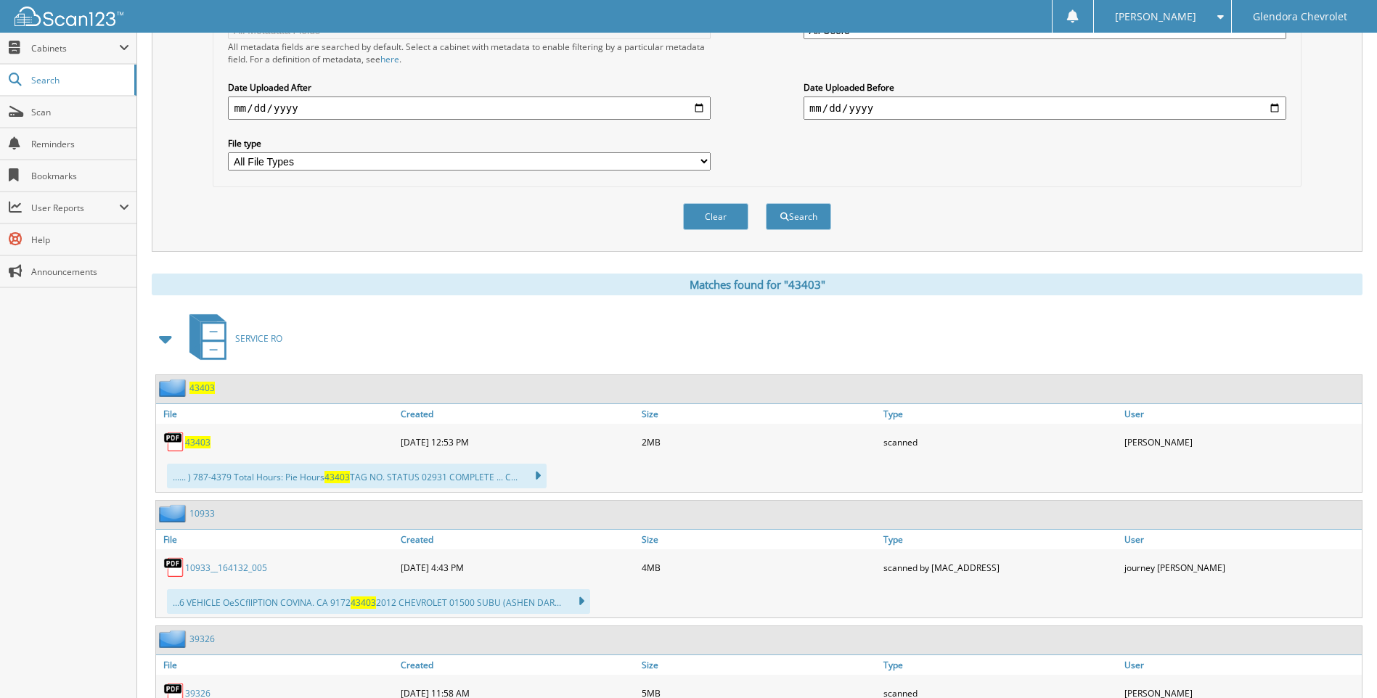
click at [202, 444] on span "43403" at bounding box center [197, 442] width 25 height 12
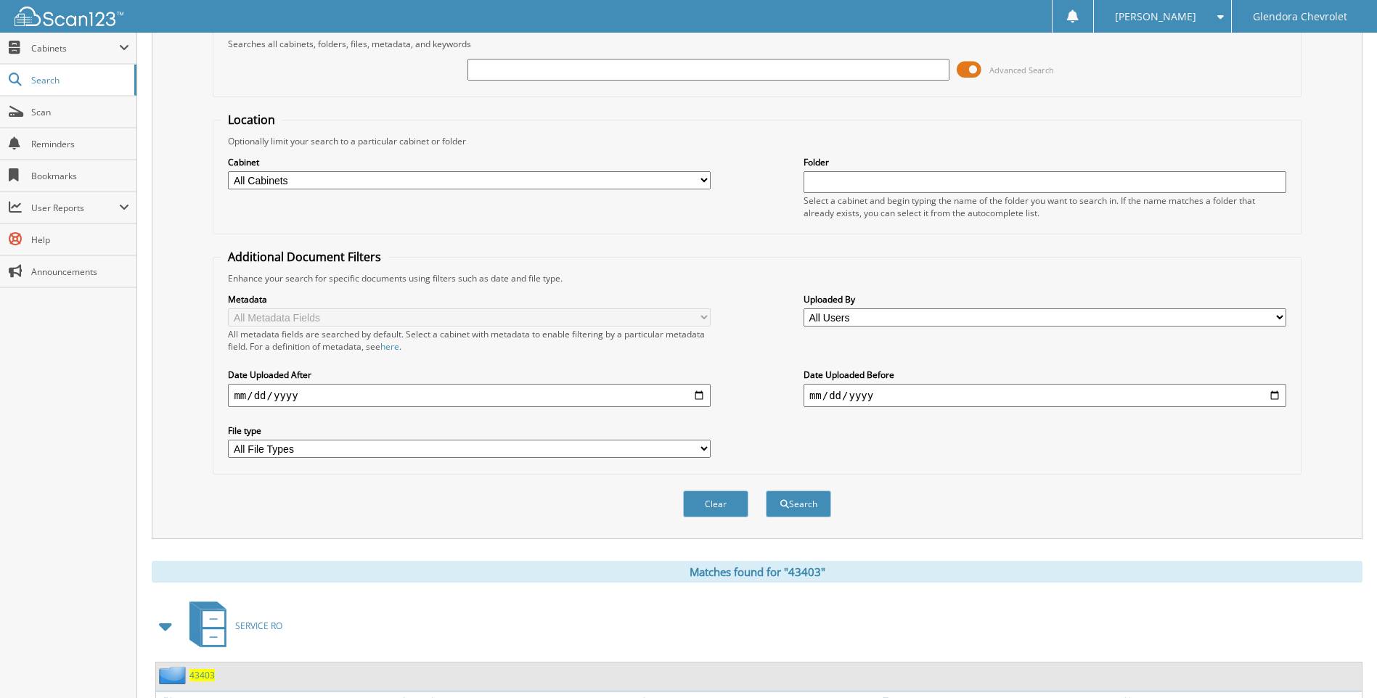
scroll to position [0, 0]
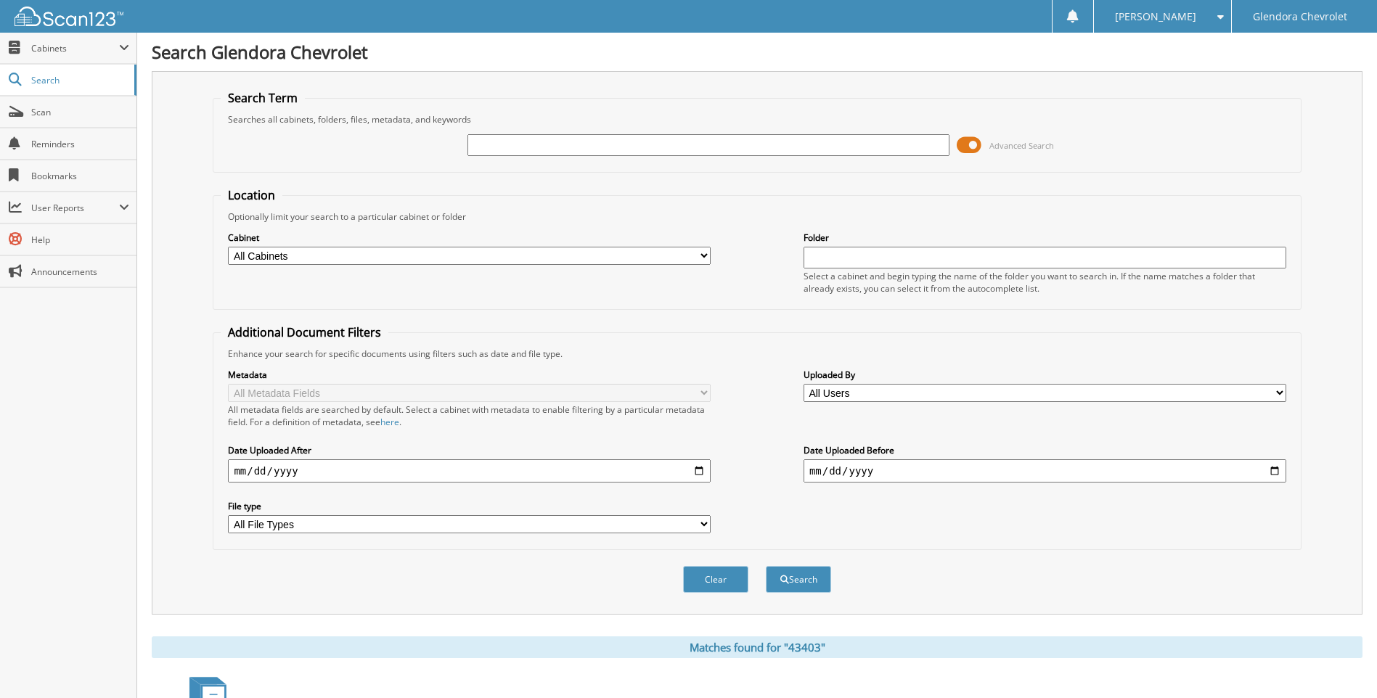
click at [551, 147] on input "text" at bounding box center [708, 145] width 483 height 22
type input "43246"
click at [766, 566] on button "Search" at bounding box center [798, 579] width 65 height 27
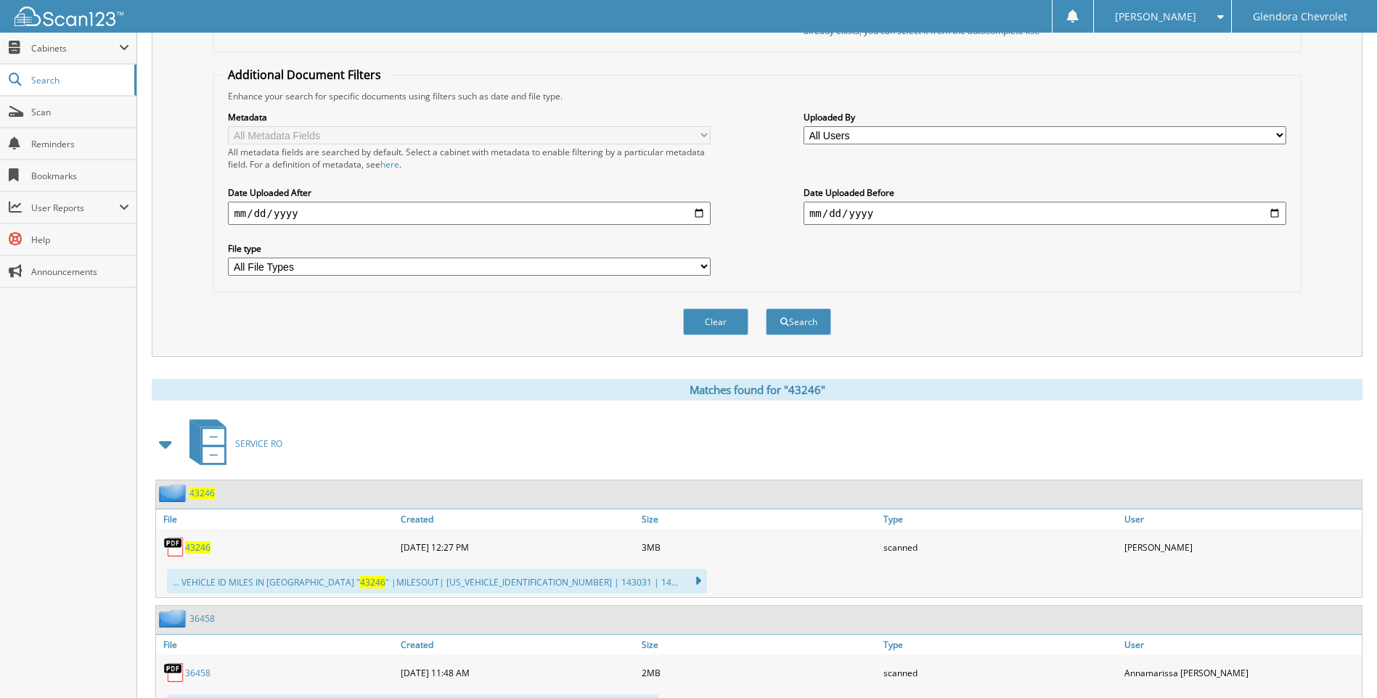
scroll to position [290, 0]
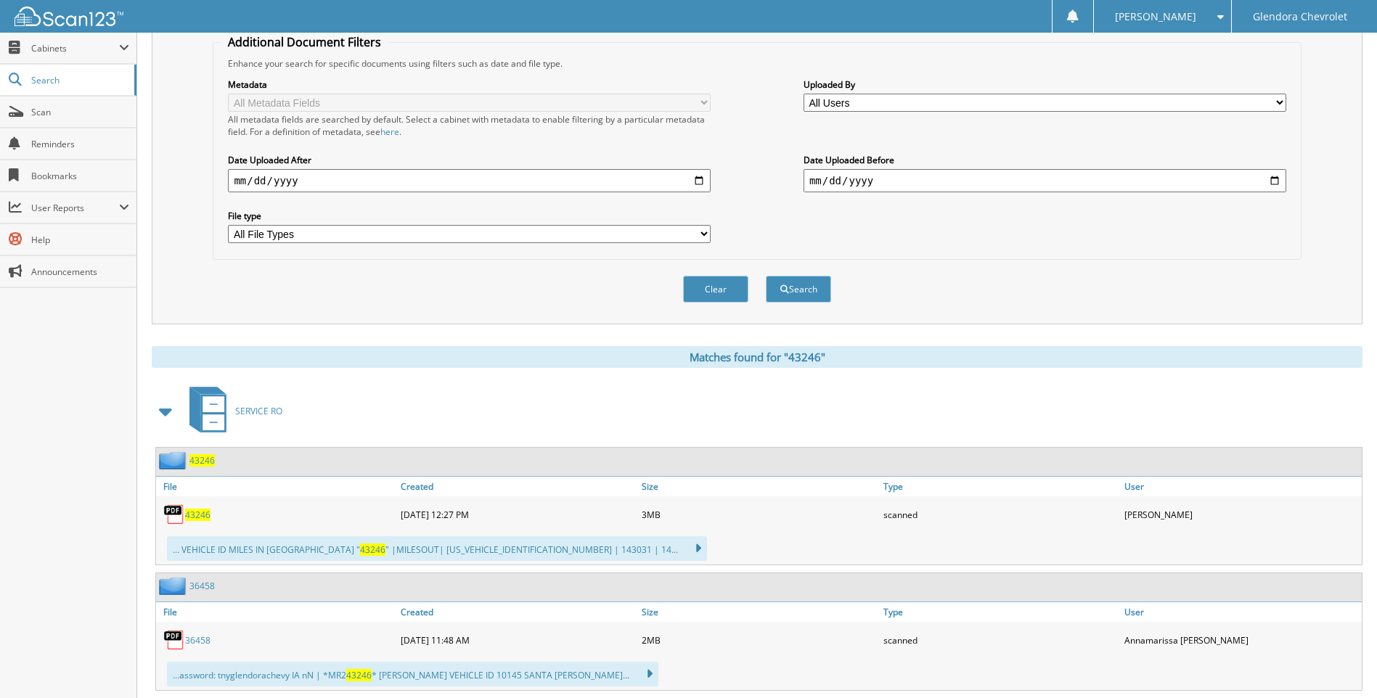
click at [195, 516] on span "43246" at bounding box center [197, 515] width 25 height 12
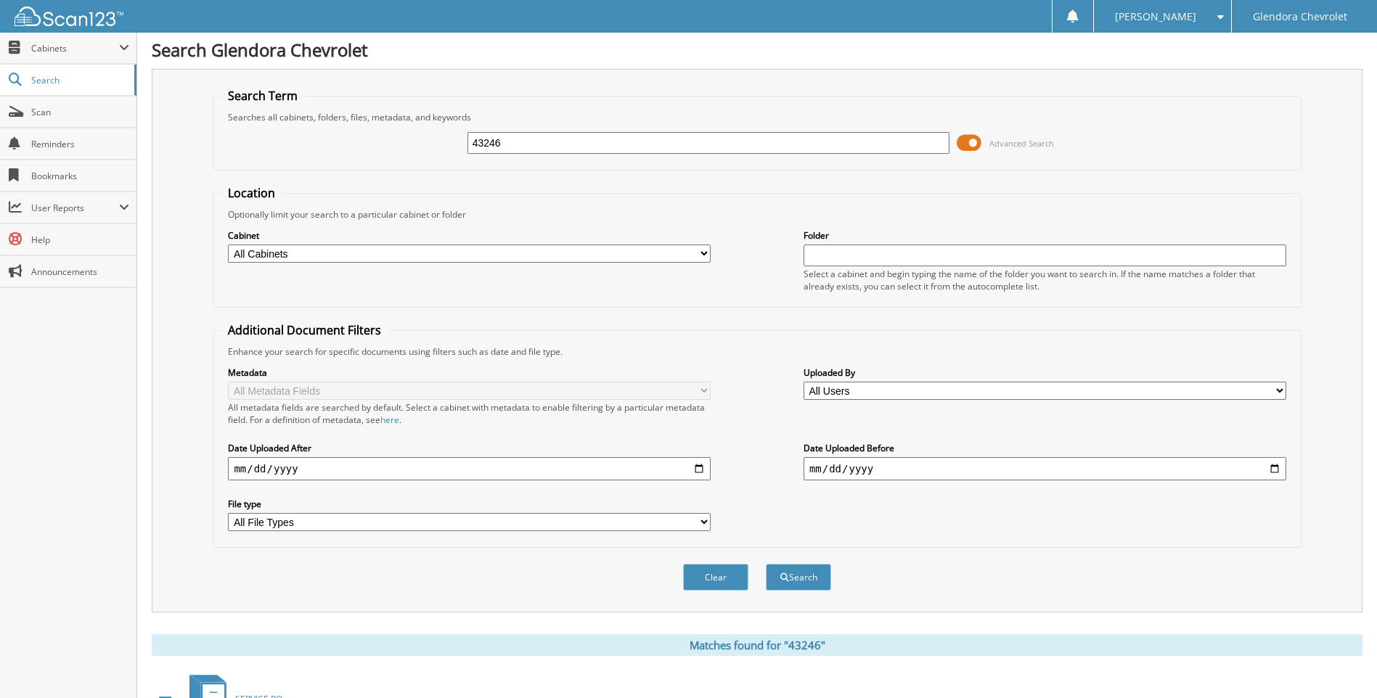
scroll to position [0, 0]
click at [607, 147] on input "43246" at bounding box center [708, 145] width 483 height 22
type input "4"
click at [718, 146] on input "text" at bounding box center [708, 145] width 483 height 22
type input "43200"
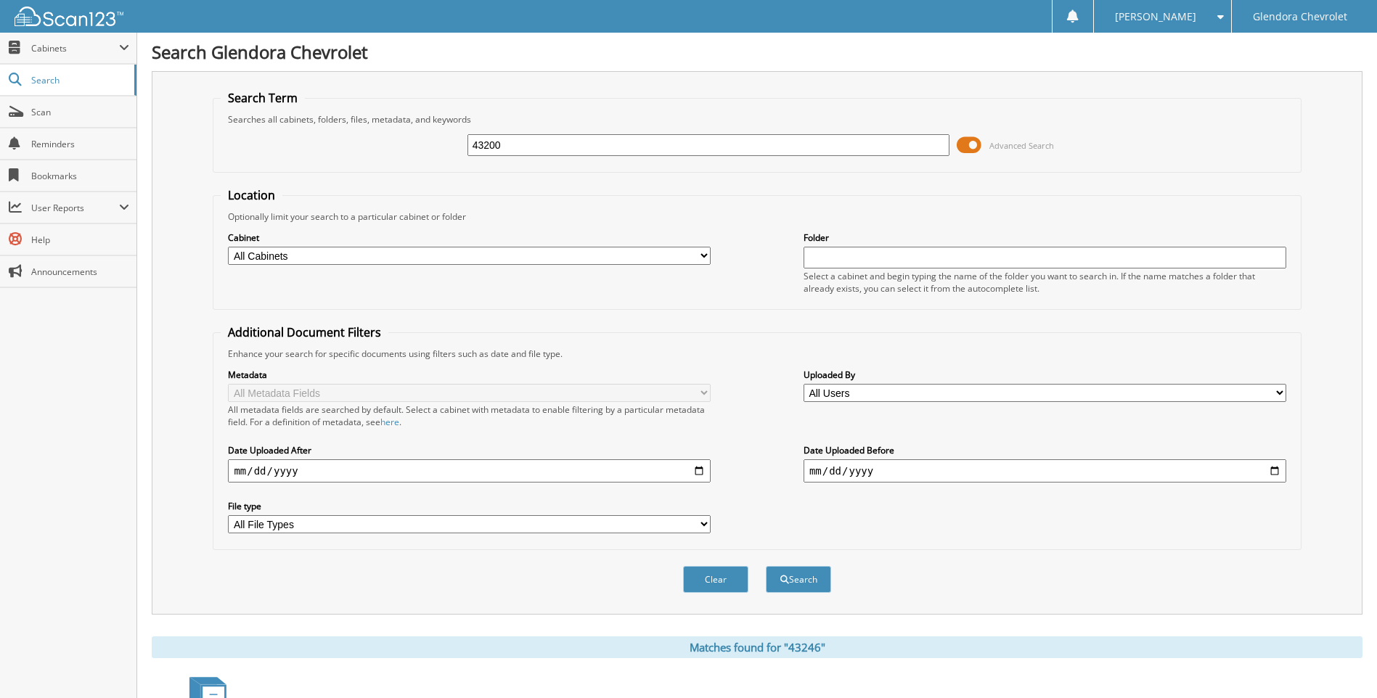
click at [766, 566] on button "Search" at bounding box center [798, 579] width 65 height 27
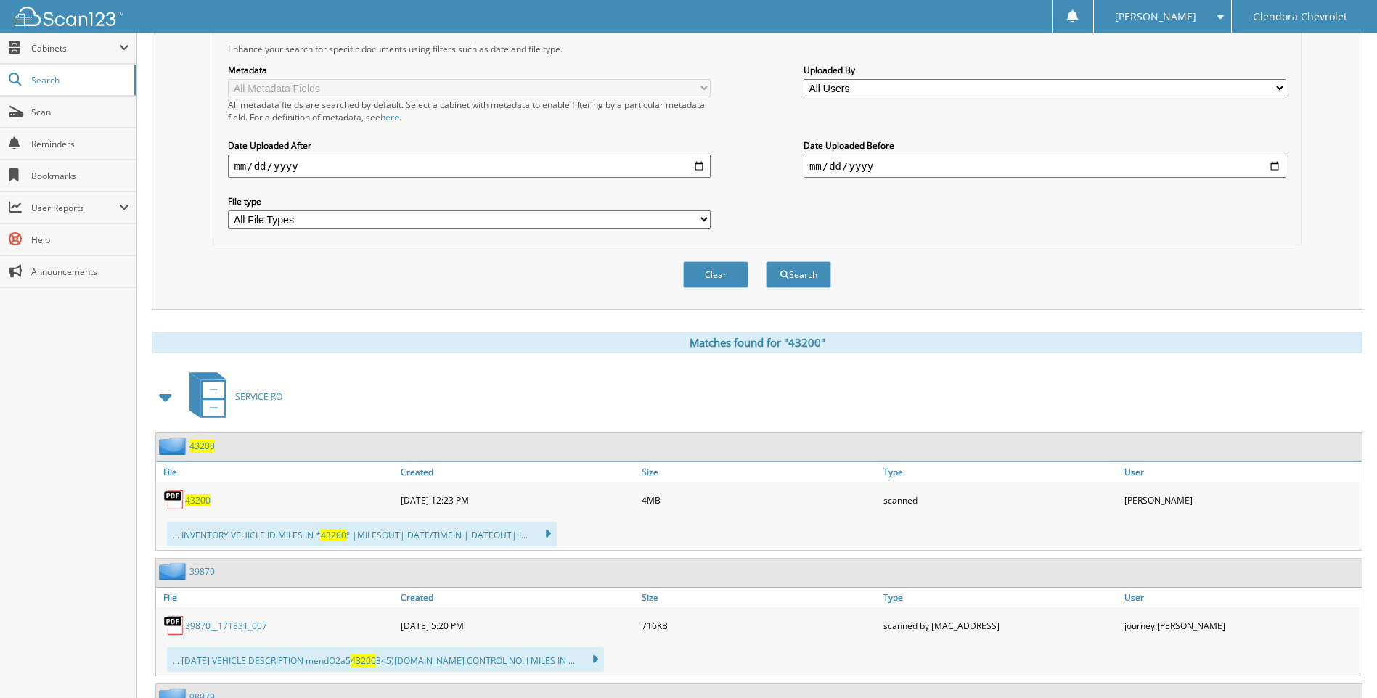
scroll to position [436, 0]
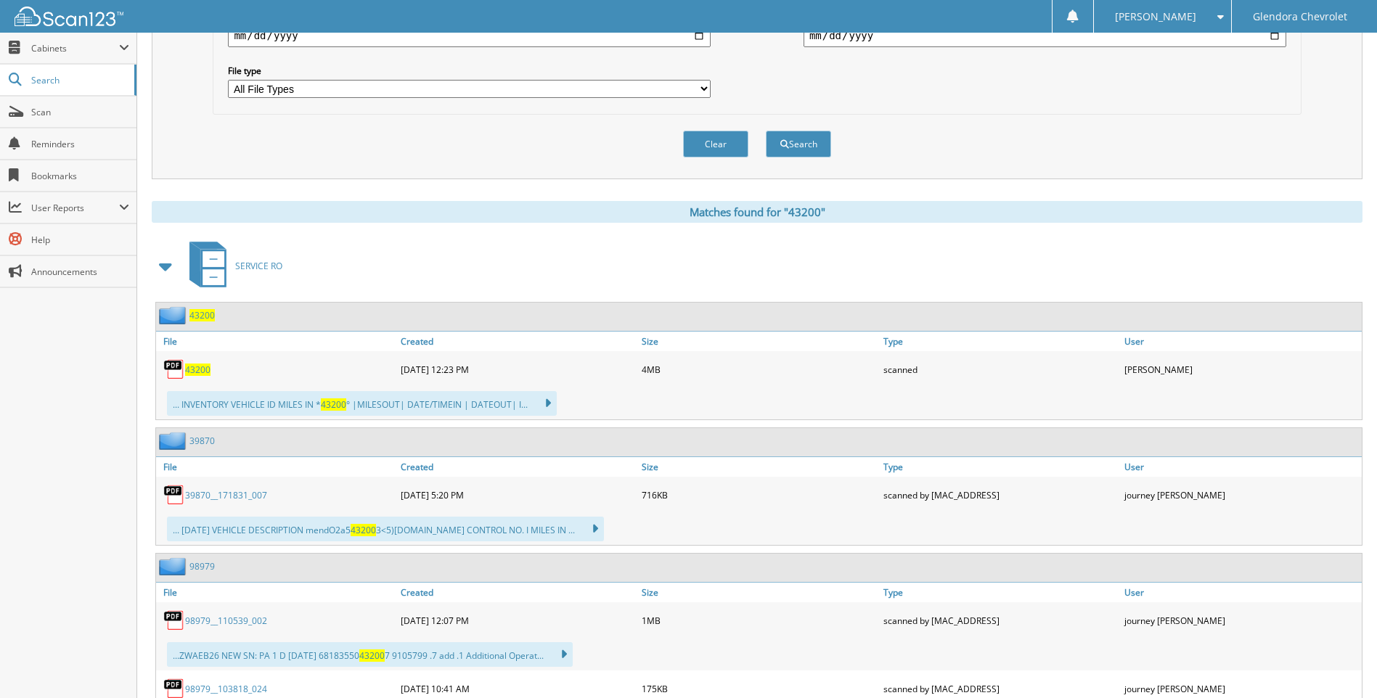
click at [193, 368] on span "43200" at bounding box center [197, 370] width 25 height 12
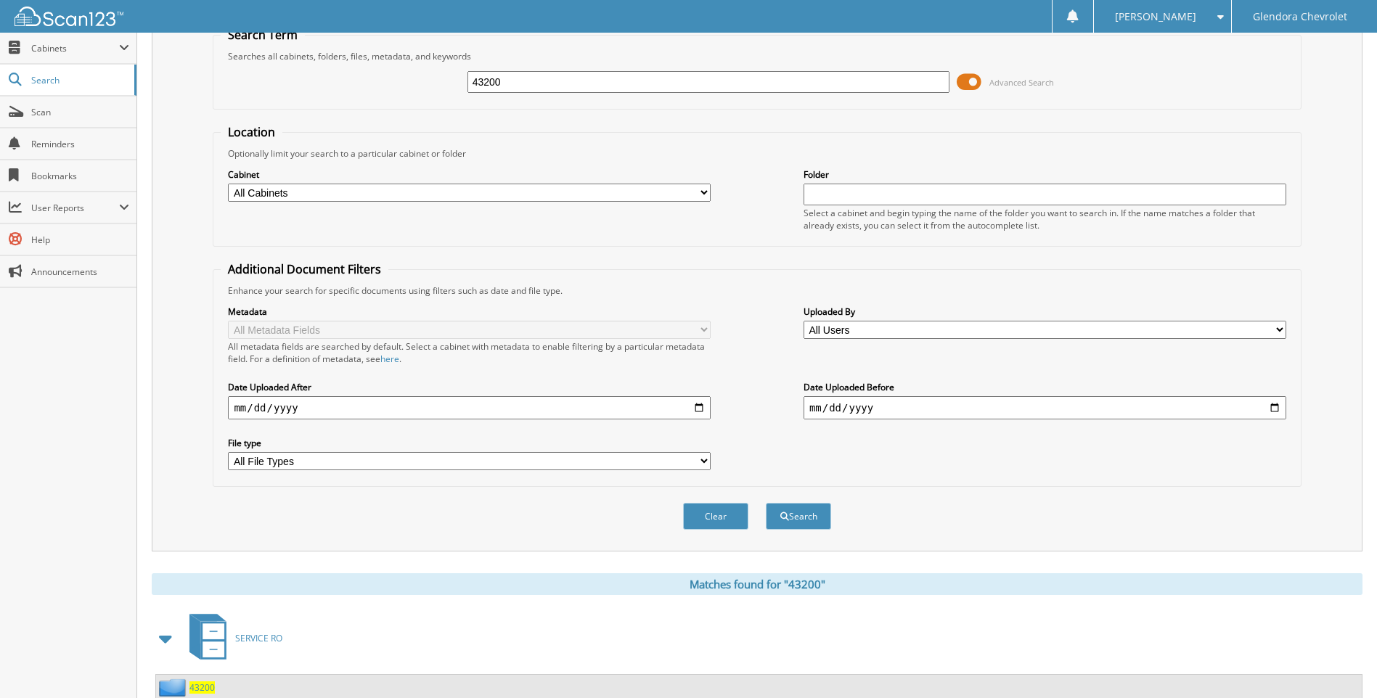
scroll to position [0, 0]
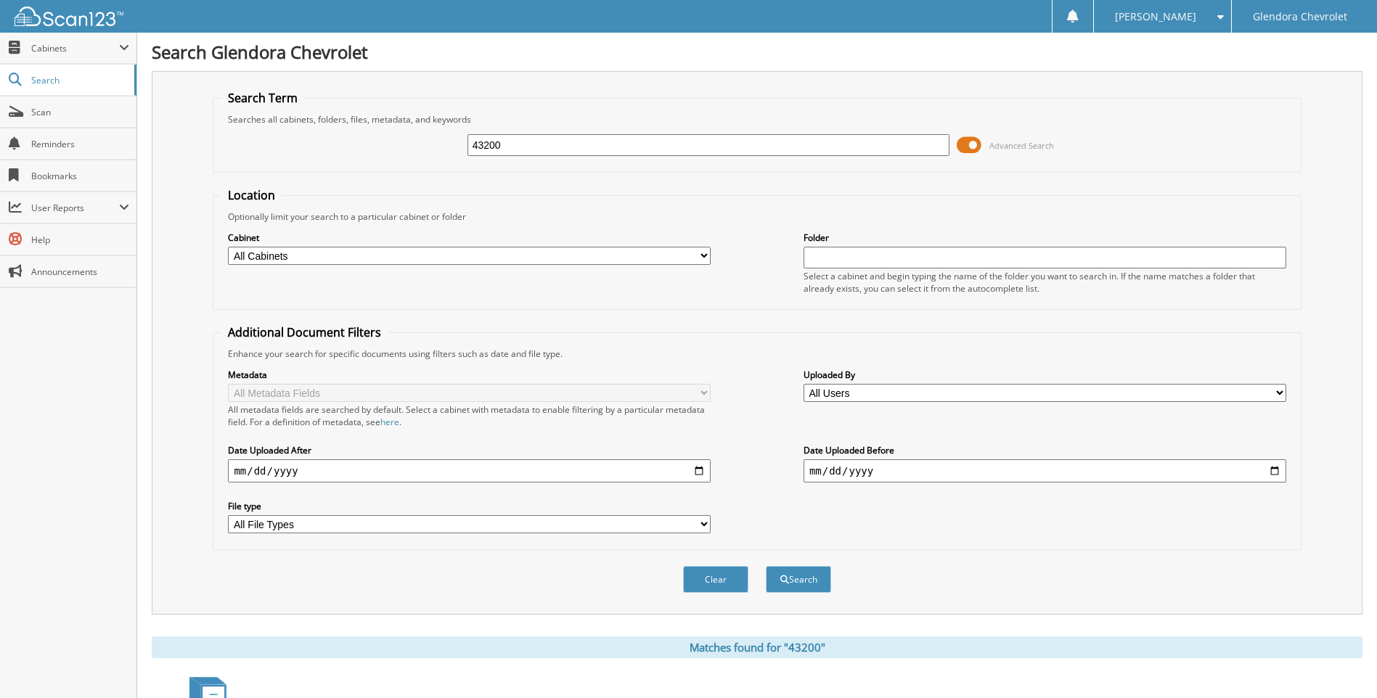
drag, startPoint x: 519, startPoint y: 145, endPoint x: 406, endPoint y: 163, distance: 113.8
click at [406, 163] on div "43200 Advanced Search" at bounding box center [757, 145] width 1072 height 39
type input "43251"
click at [766, 566] on button "Search" at bounding box center [798, 579] width 65 height 27
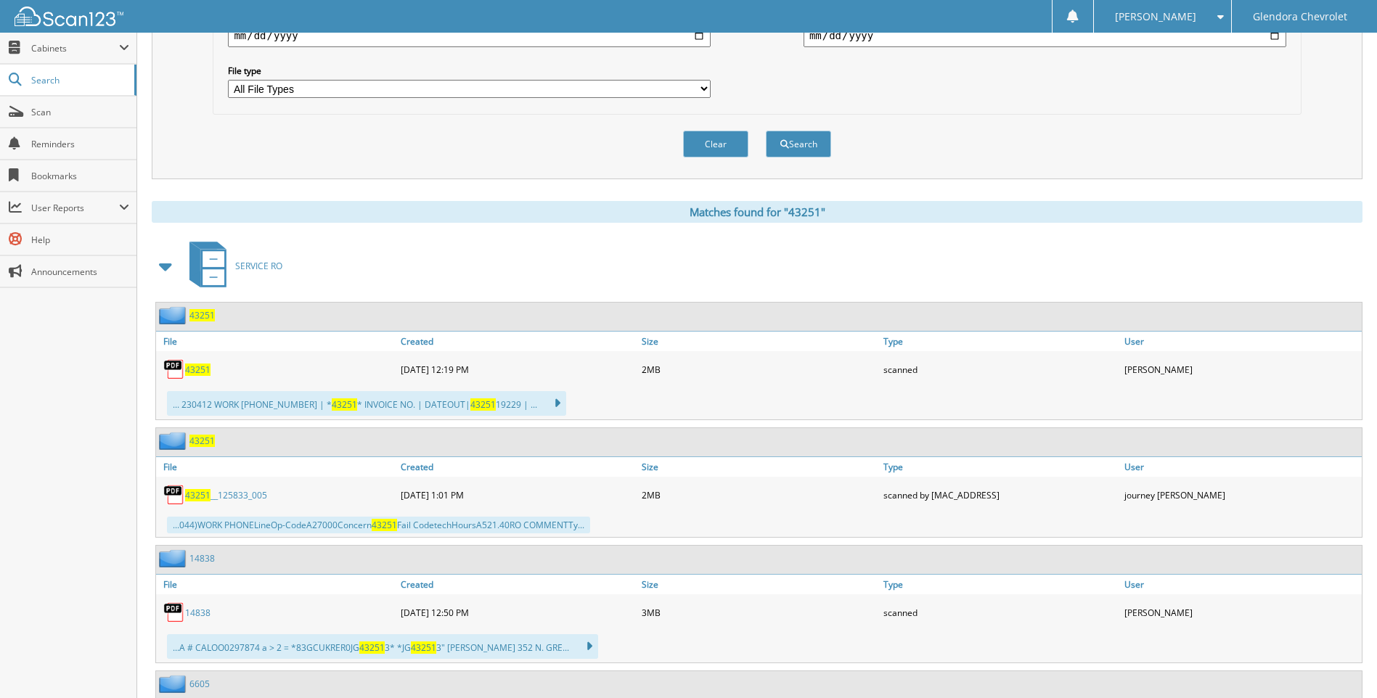
click at [196, 371] on span "43251" at bounding box center [197, 370] width 25 height 12
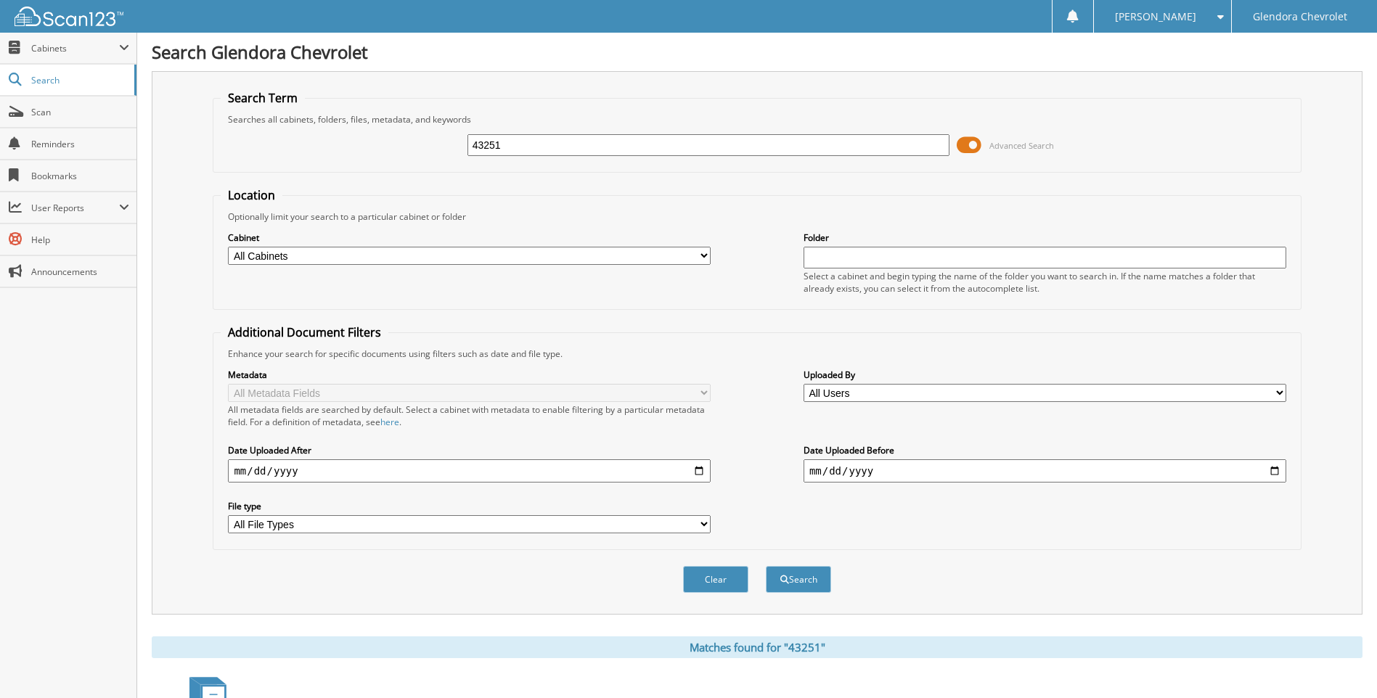
click at [542, 146] on input "43251" at bounding box center [708, 145] width 483 height 22
type input "4"
type input "43260"
click at [766, 566] on button "Search" at bounding box center [798, 579] width 65 height 27
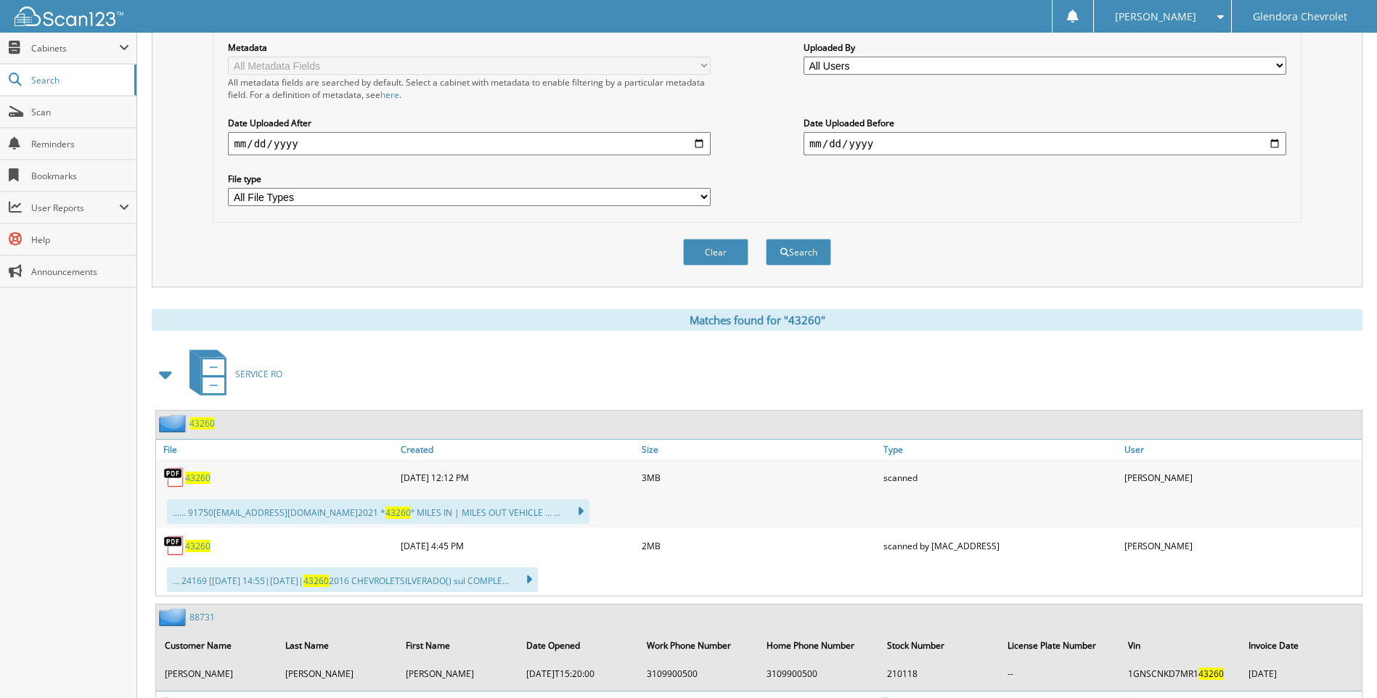
scroll to position [363, 0]
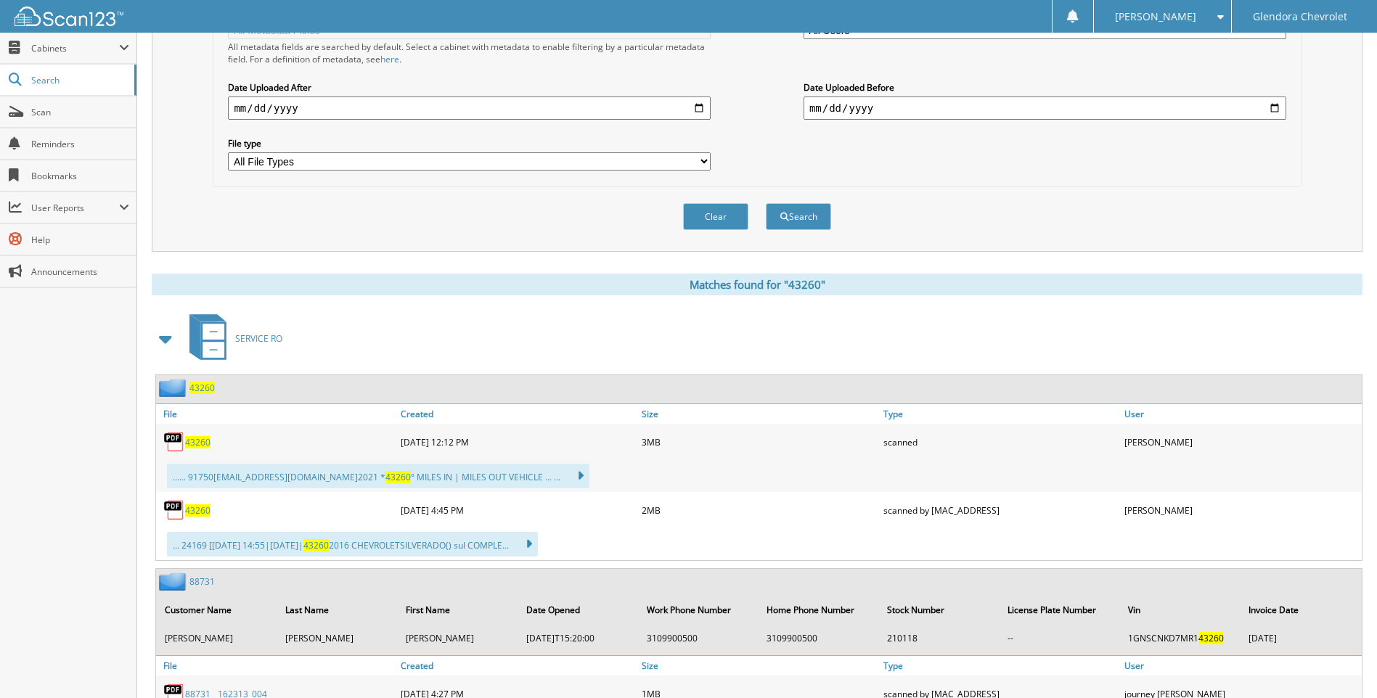
click at [197, 444] on span "43260" at bounding box center [197, 442] width 25 height 12
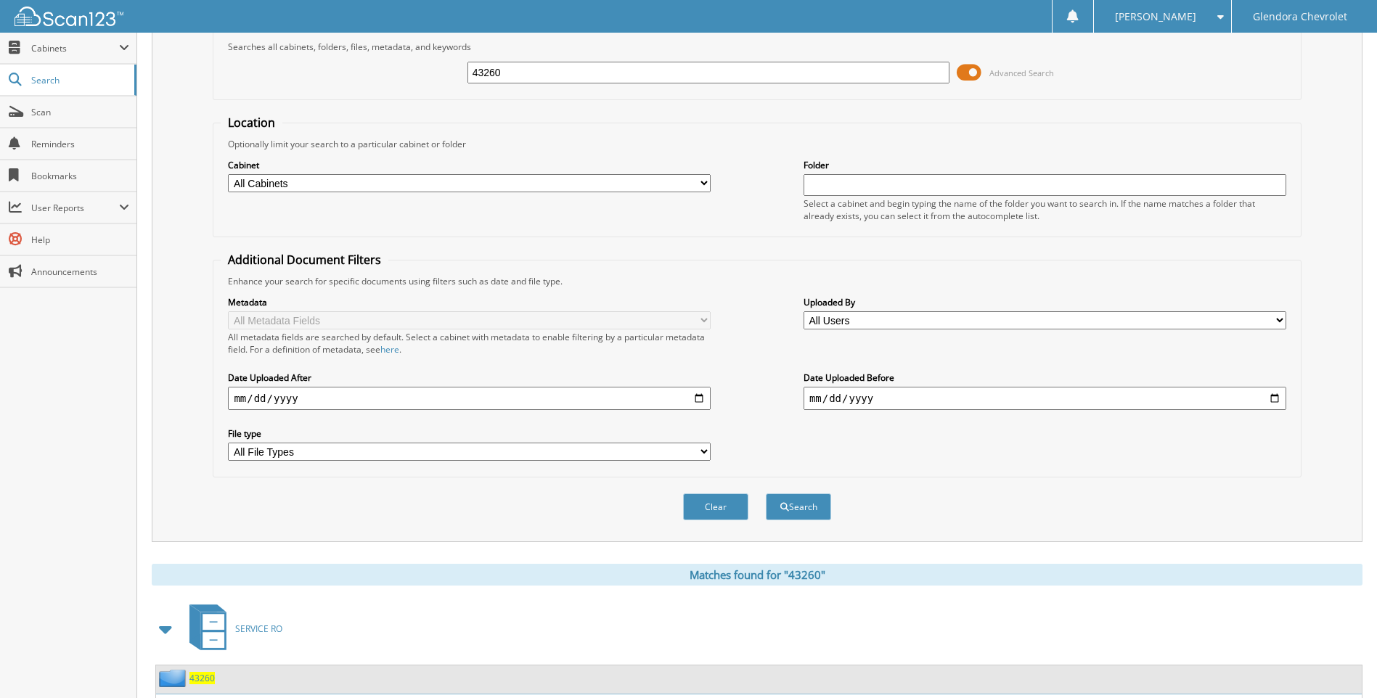
scroll to position [0, 0]
